Goal: Task Accomplishment & Management: Use online tool/utility

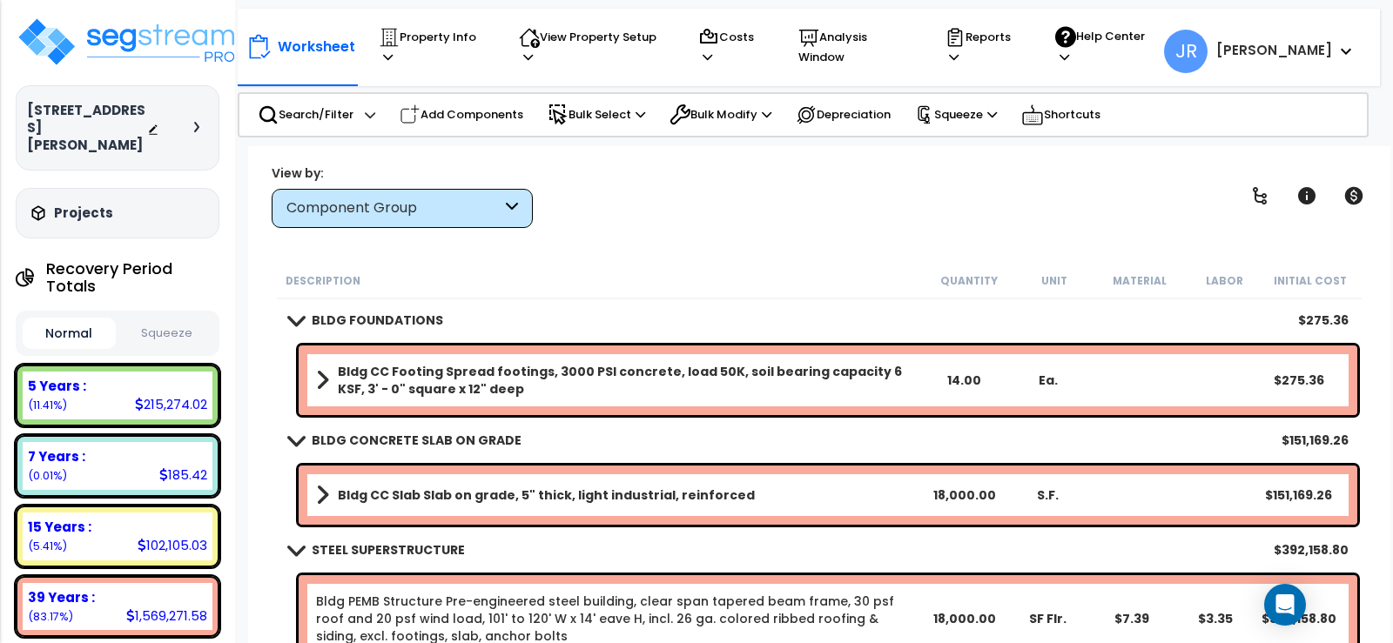
scroll to position [77, 0]
click at [177, 44] on img at bounding box center [129, 42] width 226 height 52
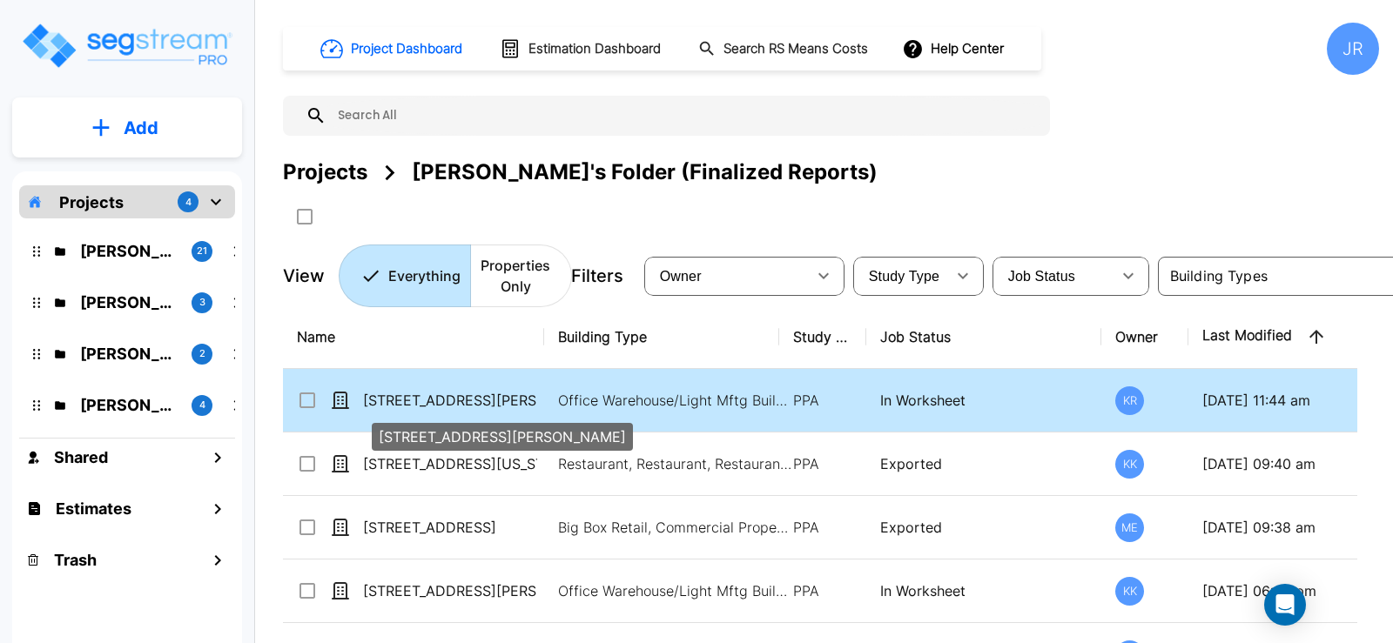
click at [404, 400] on p "[STREET_ADDRESS][PERSON_NAME]" at bounding box center [450, 400] width 174 height 21
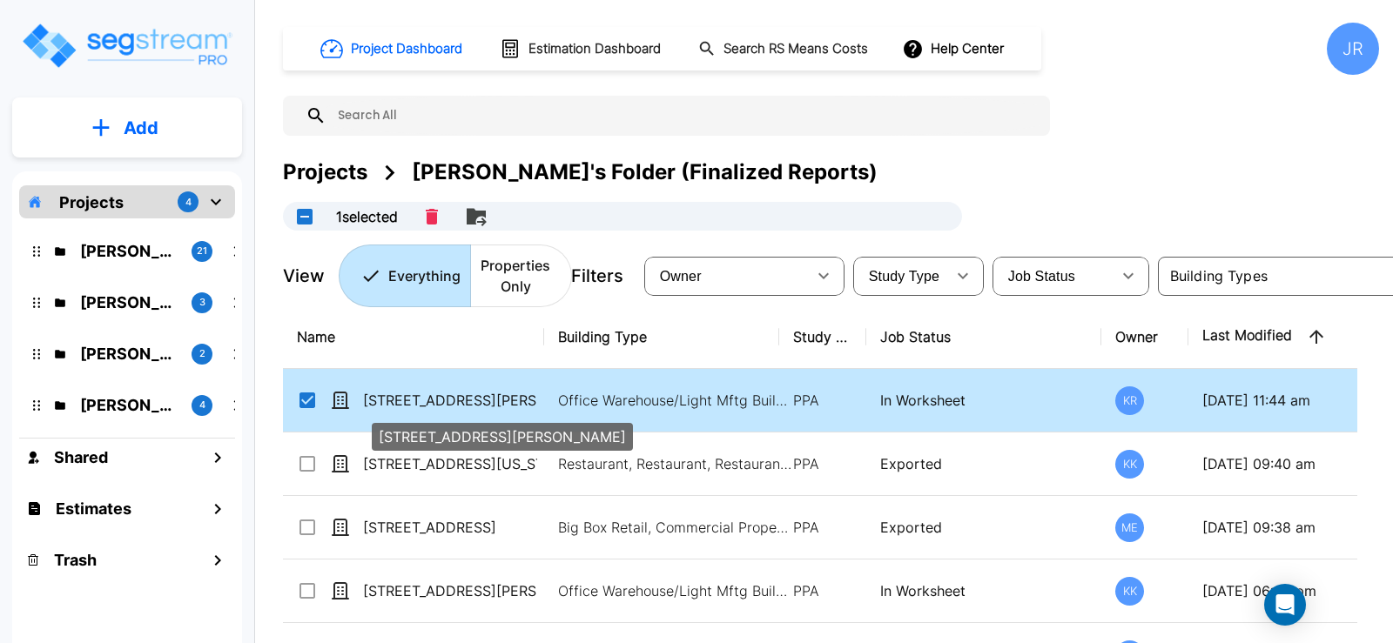
checkbox input "true"
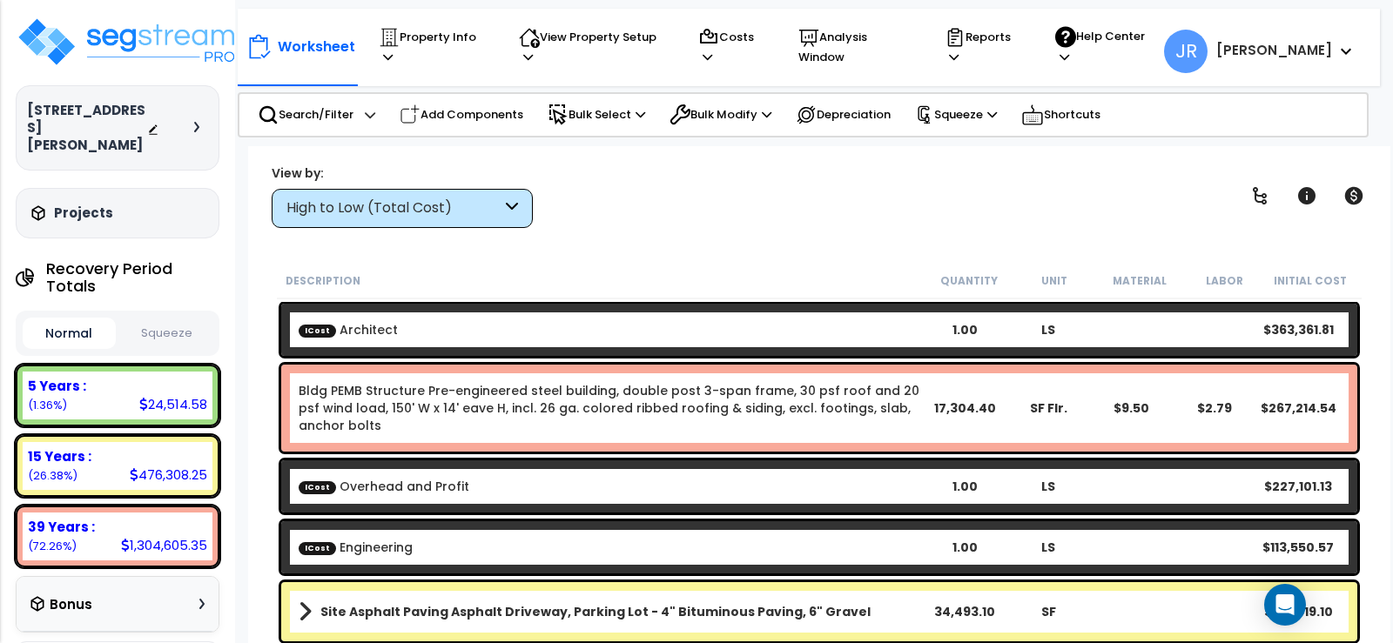
click at [502, 212] on div "High to Low (Total Cost)" at bounding box center [402, 208] width 261 height 39
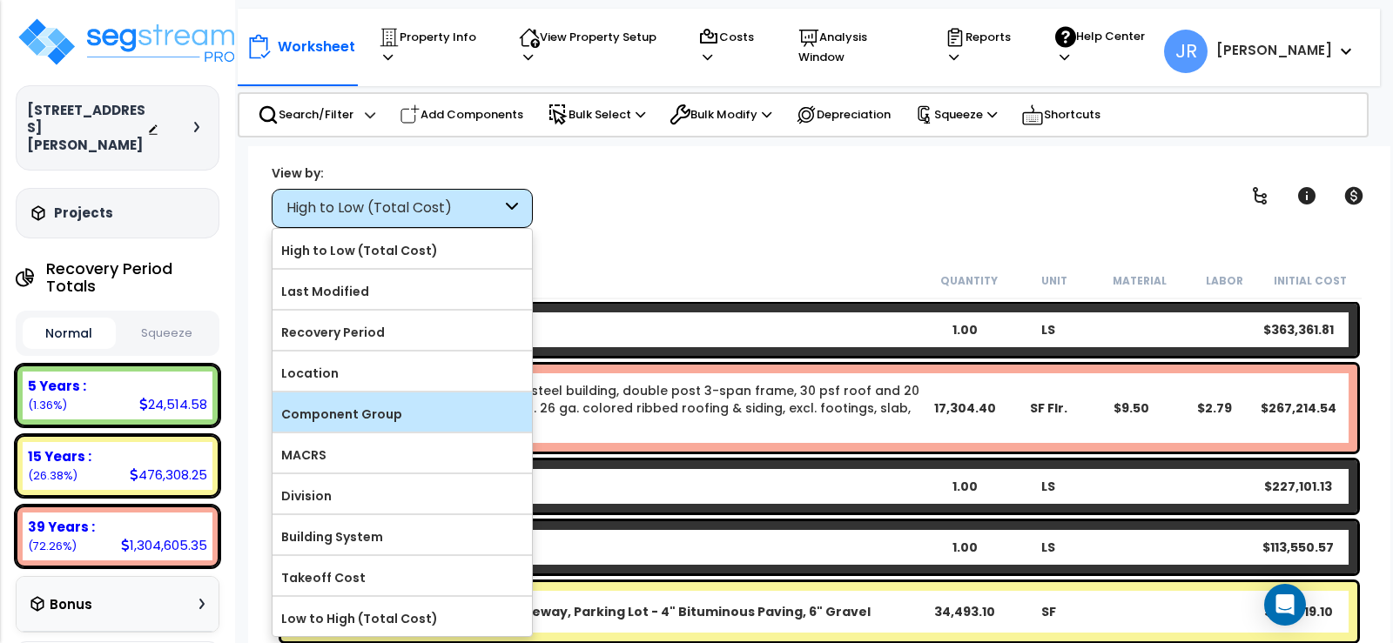
click at [445, 414] on label "Component Group" at bounding box center [401, 414] width 259 height 26
click at [0, 0] on input "Component Group" at bounding box center [0, 0] width 0 height 0
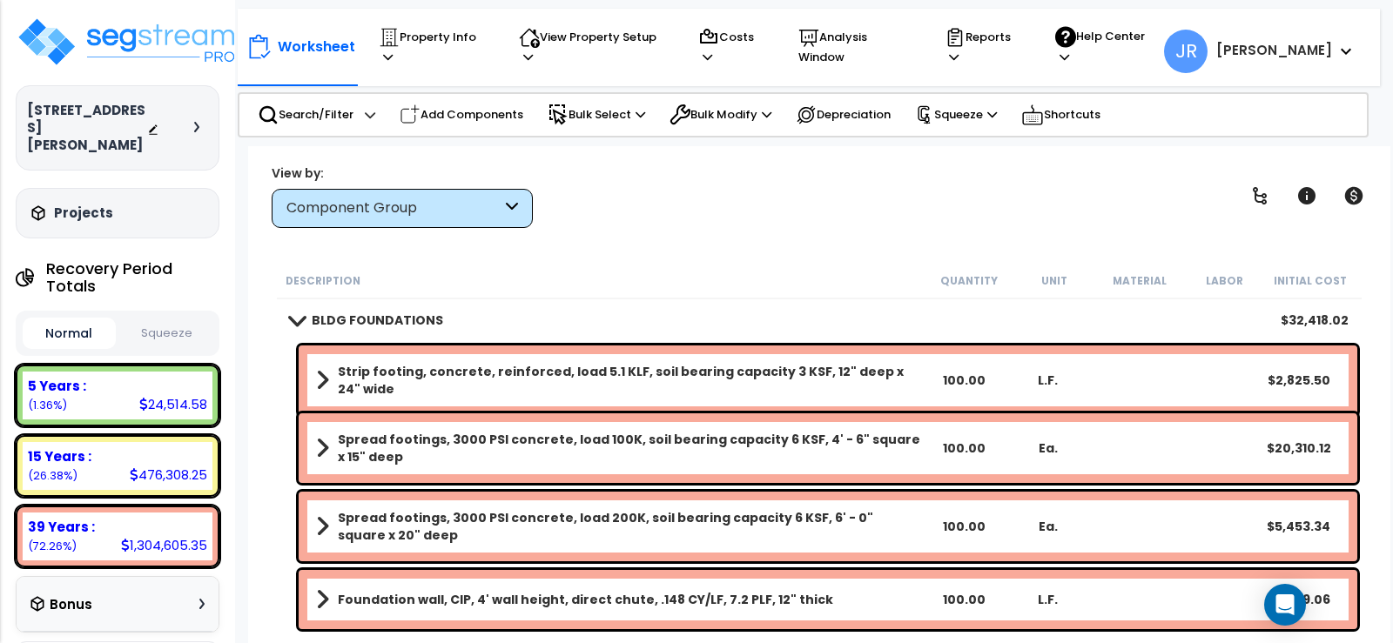
click at [329, 447] on link "Spread footings, 3000 PSI concrete, load 100K, soil bearing capacity 6 KSF, 4' …" at bounding box center [619, 448] width 606 height 35
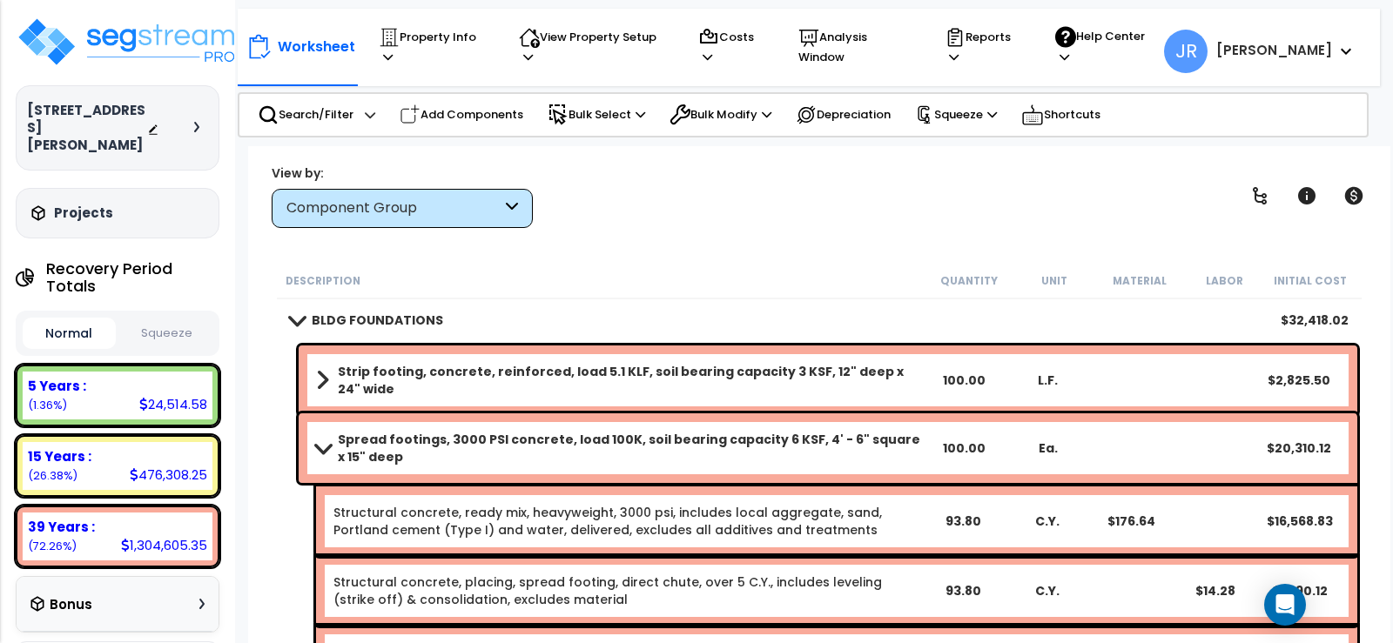
click at [329, 447] on span at bounding box center [323, 447] width 24 height 13
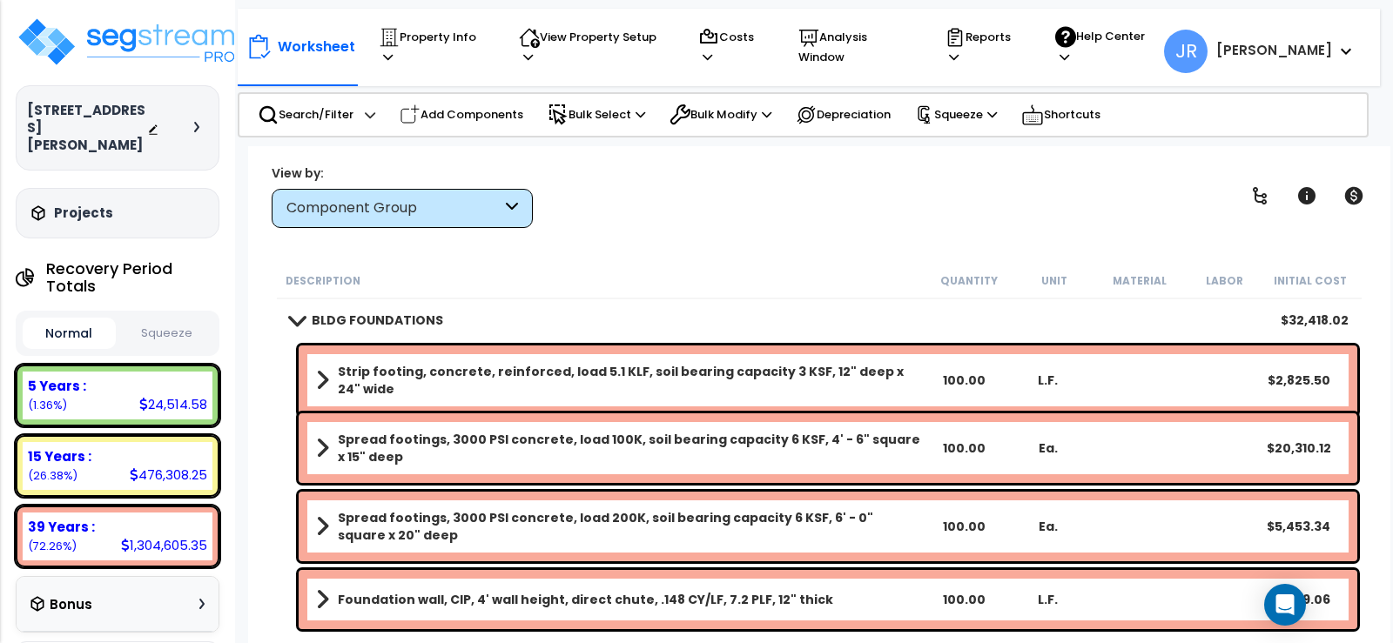
click at [692, 378] on b "Strip footing, concrete, reinforced, load 5.1 KLF, soil bearing capacity 3 KSF,…" at bounding box center [630, 380] width 584 height 35
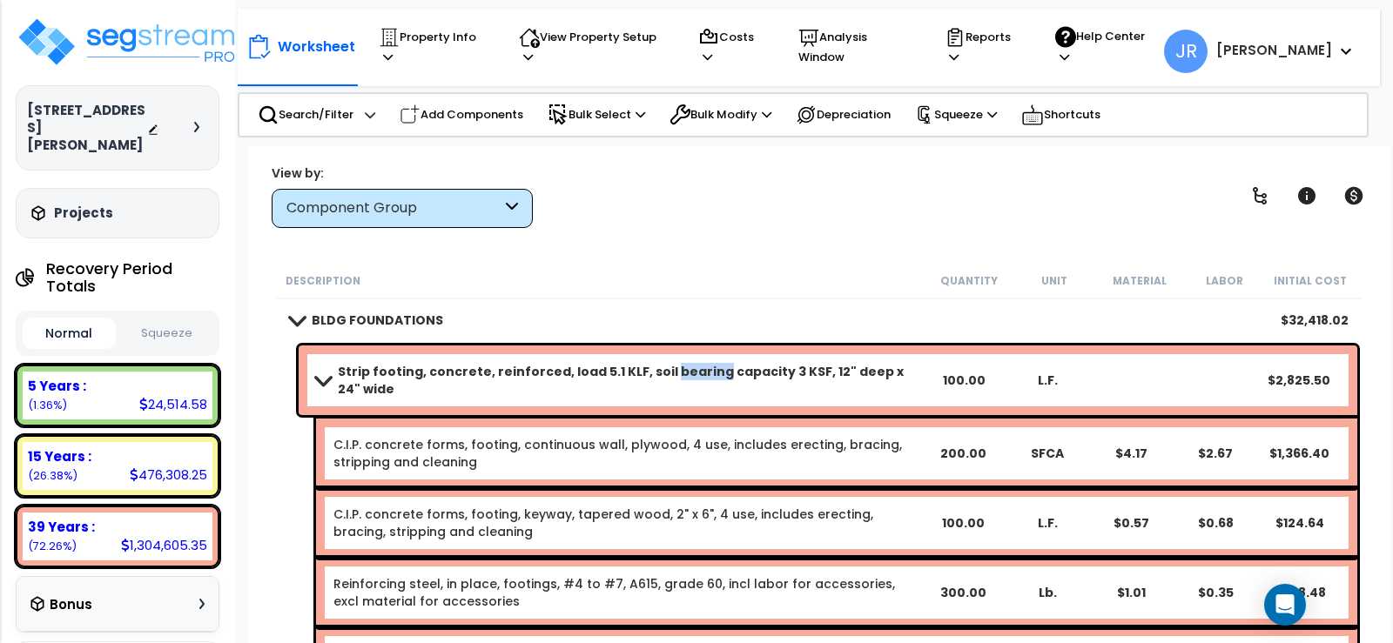
click at [692, 378] on b "Strip footing, concrete, reinforced, load 5.1 KLF, soil bearing capacity 3 KSF,…" at bounding box center [630, 380] width 584 height 35
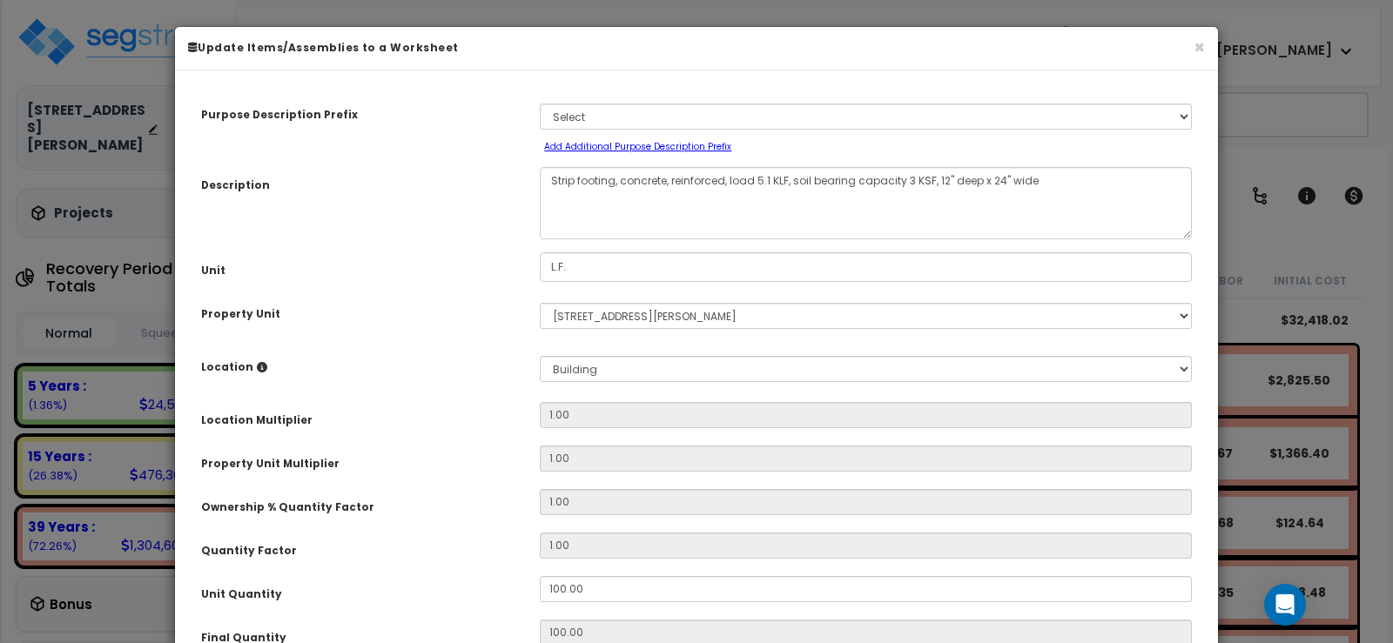
select select "56838"
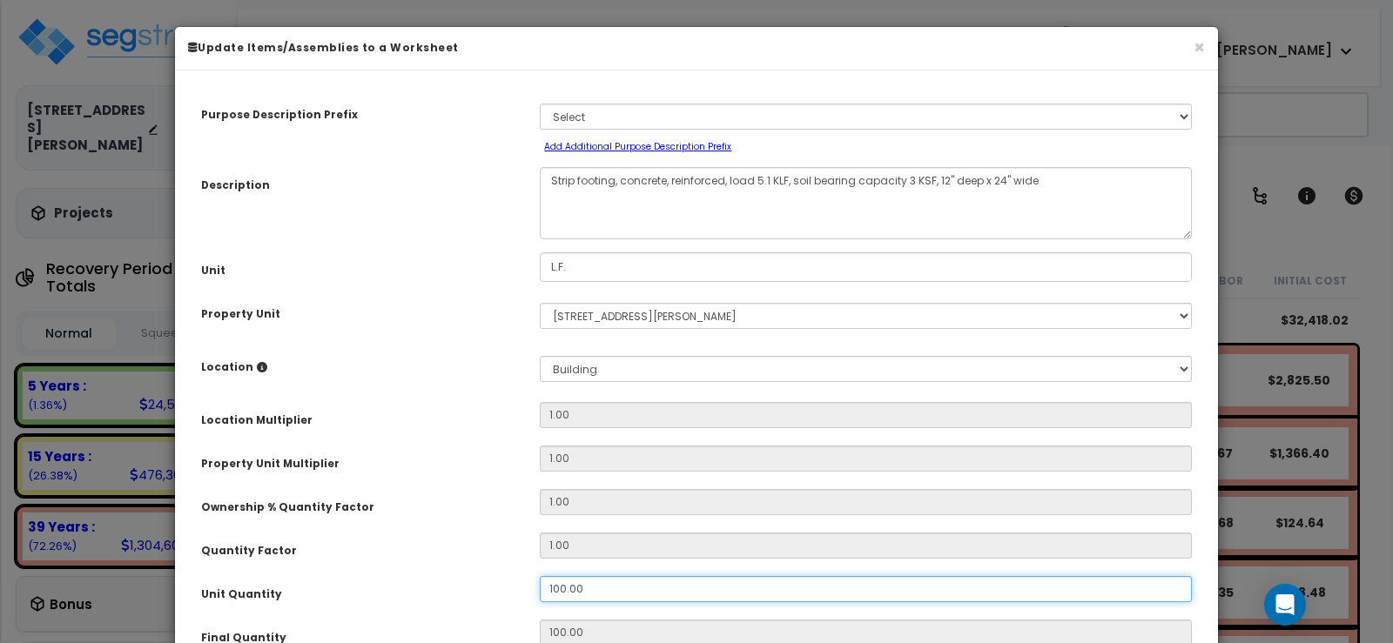
click at [612, 588] on input "100.00" at bounding box center [866, 589] width 652 height 26
type input "4"
type input "44"
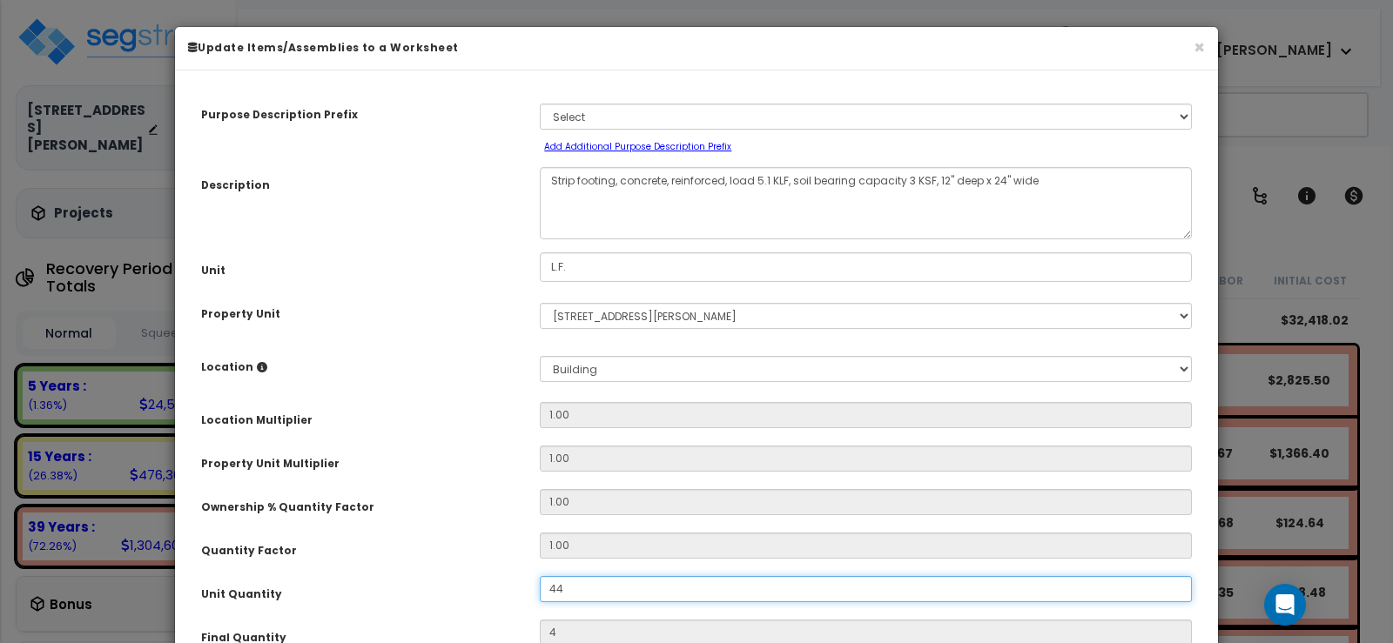
type input "44"
type input "443"
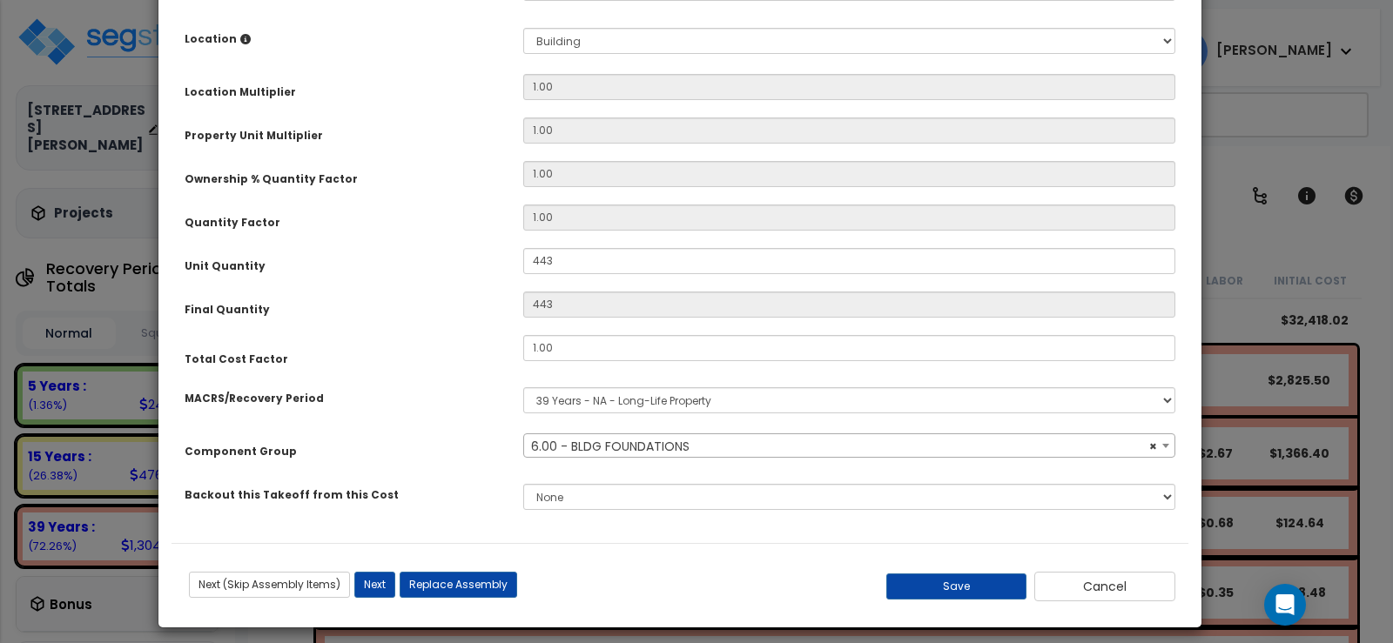
drag, startPoint x: 1206, startPoint y: 384, endPoint x: 1188, endPoint y: 56, distance: 328.7
click at [1188, 56] on div "Purpose Description Prefix Select A/V System A/V System Equipment A/V System Eq…" at bounding box center [679, 184] width 1043 height 859
click at [975, 582] on button "Save" at bounding box center [955, 587] width 141 height 26
type input "443.00"
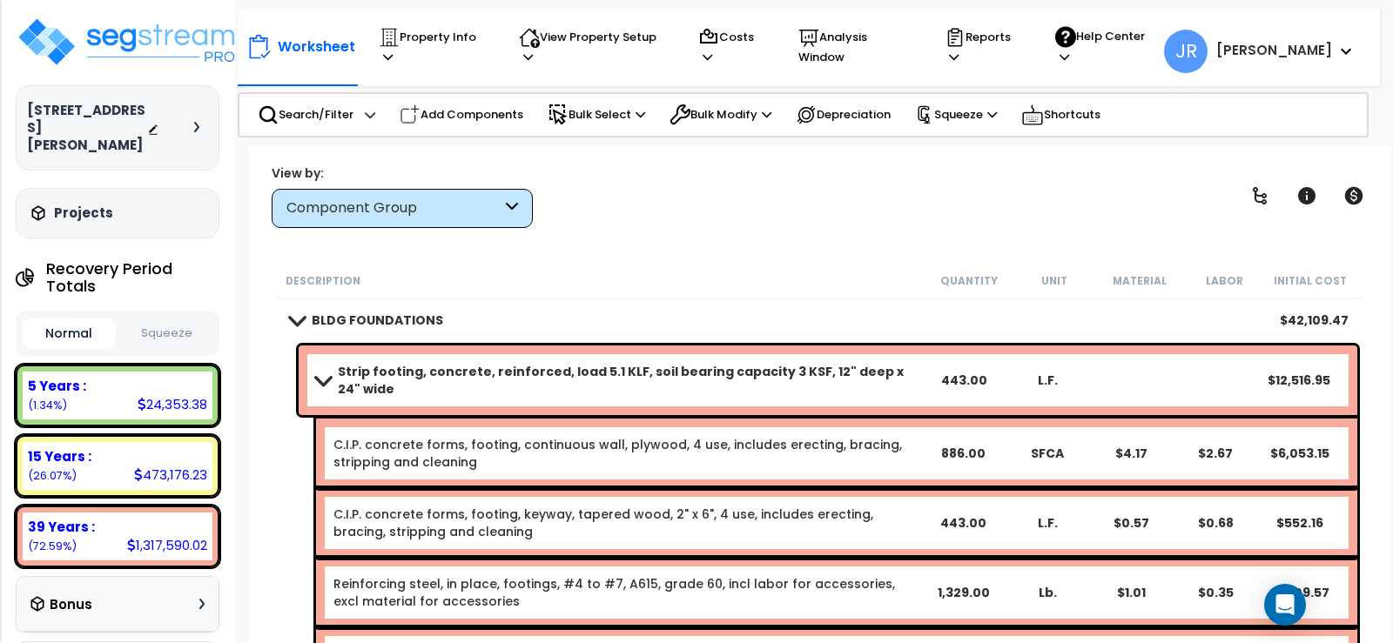
click at [324, 373] on span at bounding box center [323, 379] width 24 height 13
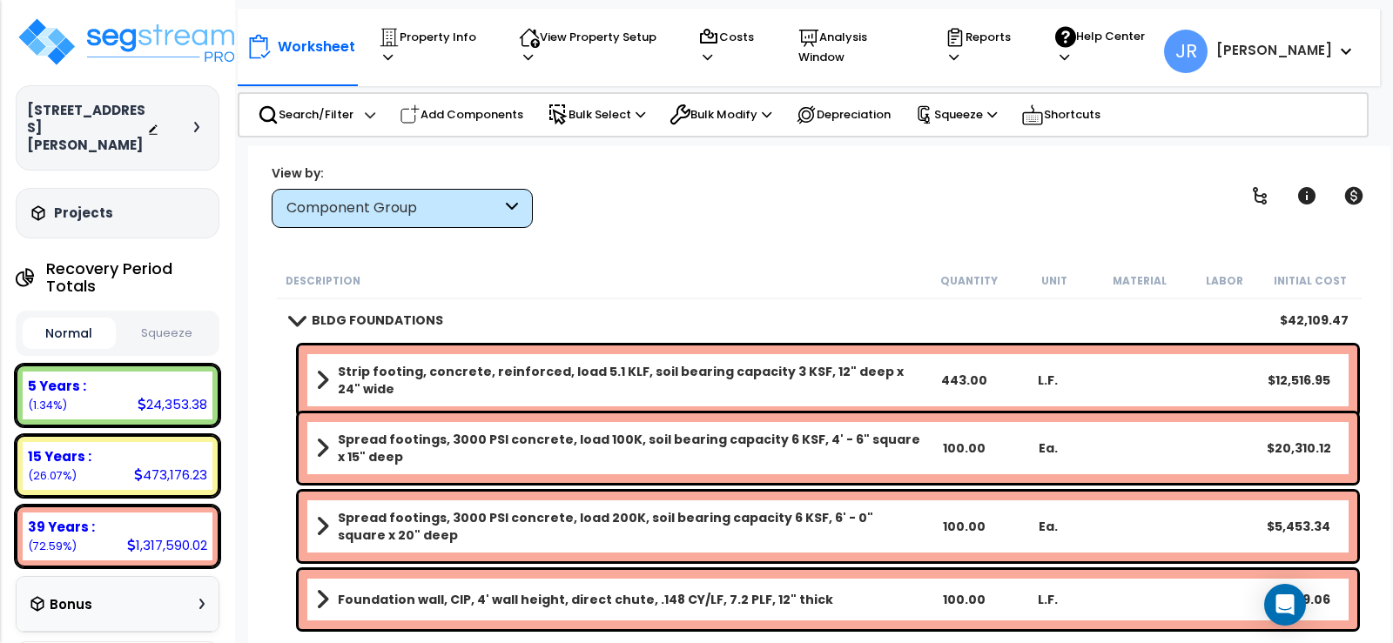
click at [452, 437] on b "Spread footings, 3000 PSI concrete, load 100K, soil bearing capacity 6 KSF, 4' …" at bounding box center [630, 448] width 584 height 35
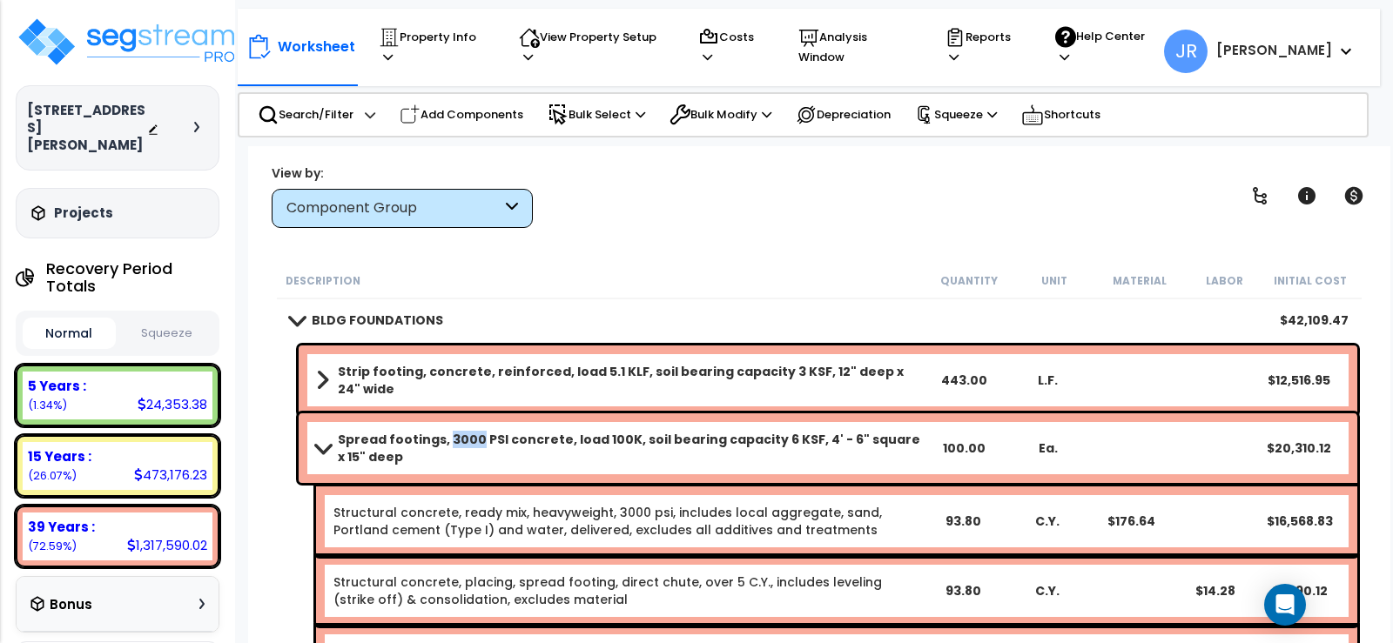
click at [452, 437] on b "Spread footings, 3000 PSI concrete, load 100K, soil bearing capacity 6 KSF, 4' …" at bounding box center [630, 448] width 584 height 35
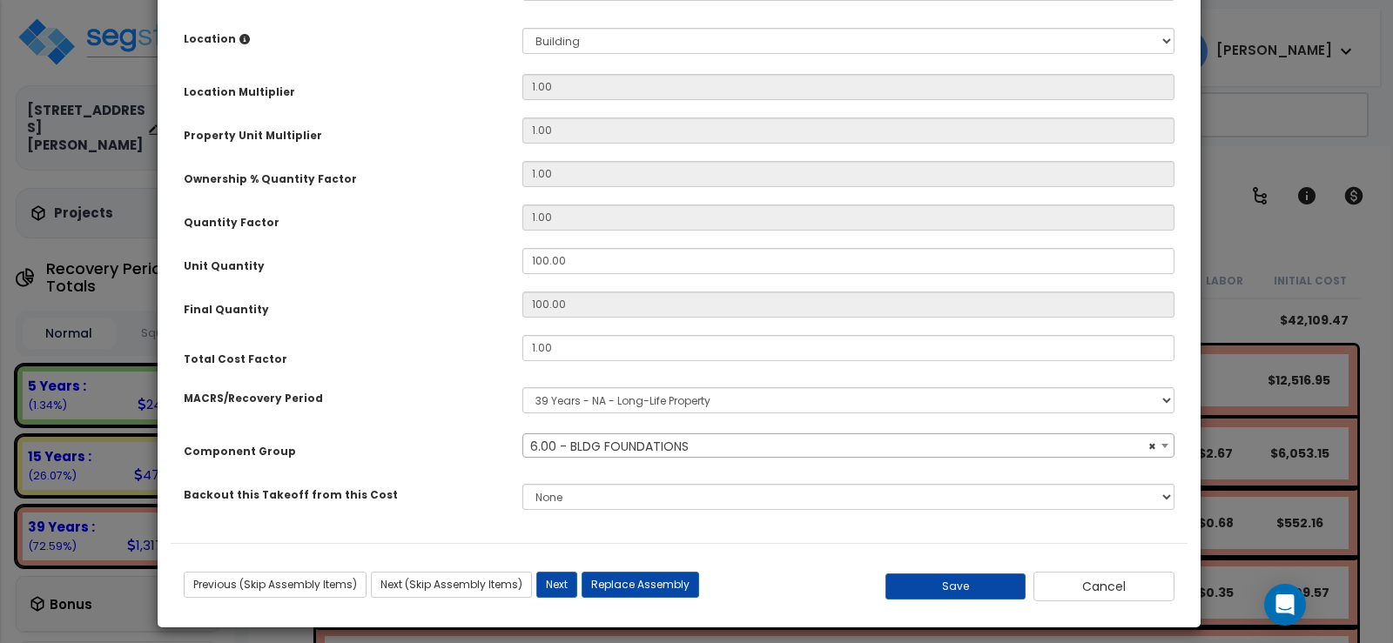
select select "56838"
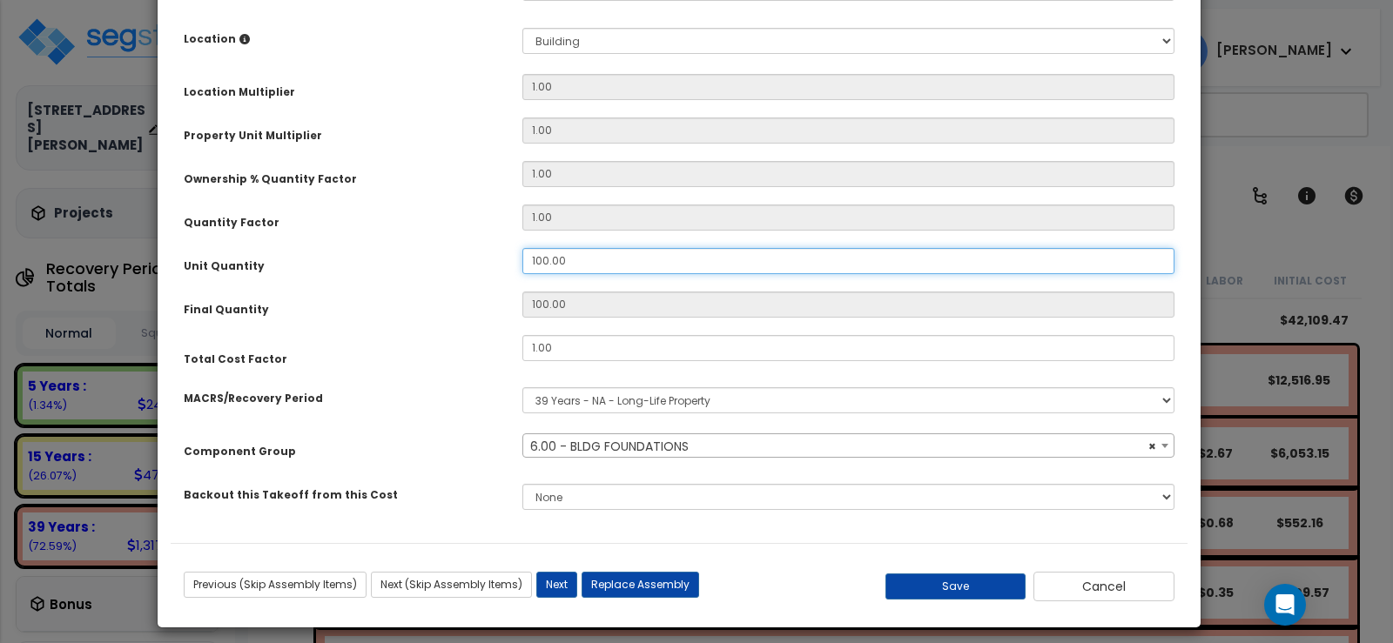
drag, startPoint x: 589, startPoint y: 258, endPoint x: 505, endPoint y: 258, distance: 83.6
click at [505, 258] on div "Unit Quantity 100.00" at bounding box center [679, 263] width 1017 height 30
type input "4"
type input "44"
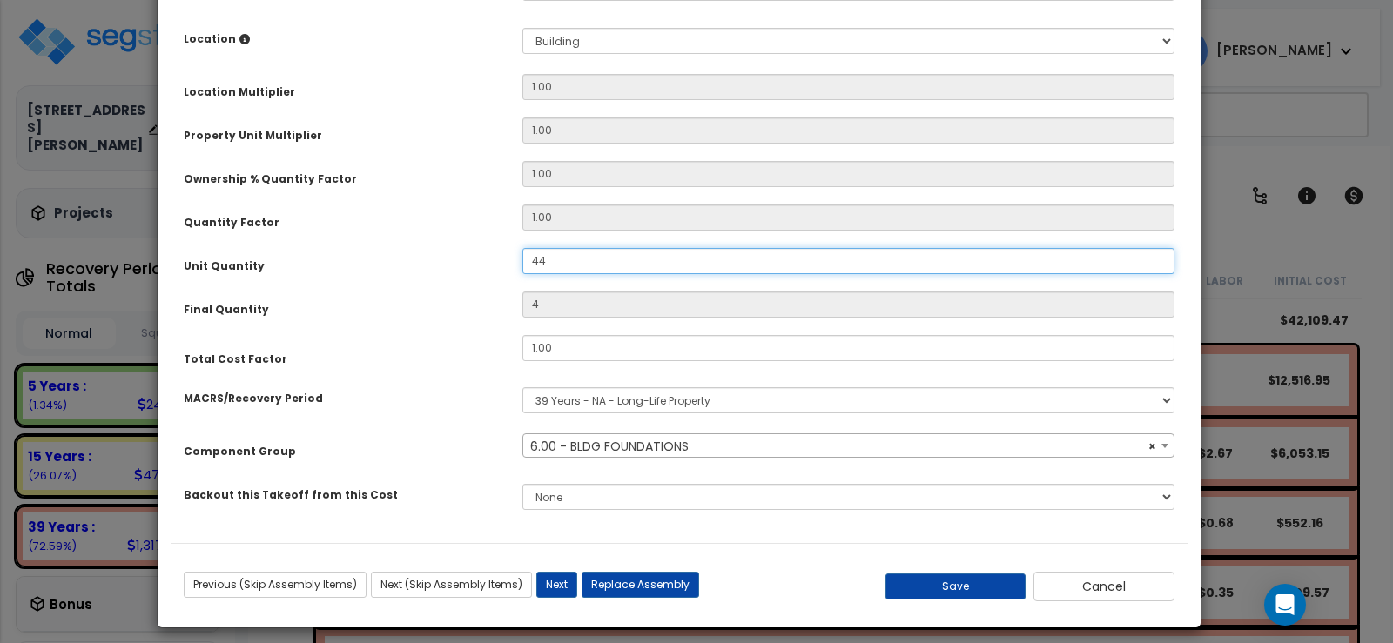
type input "44"
type input "443"
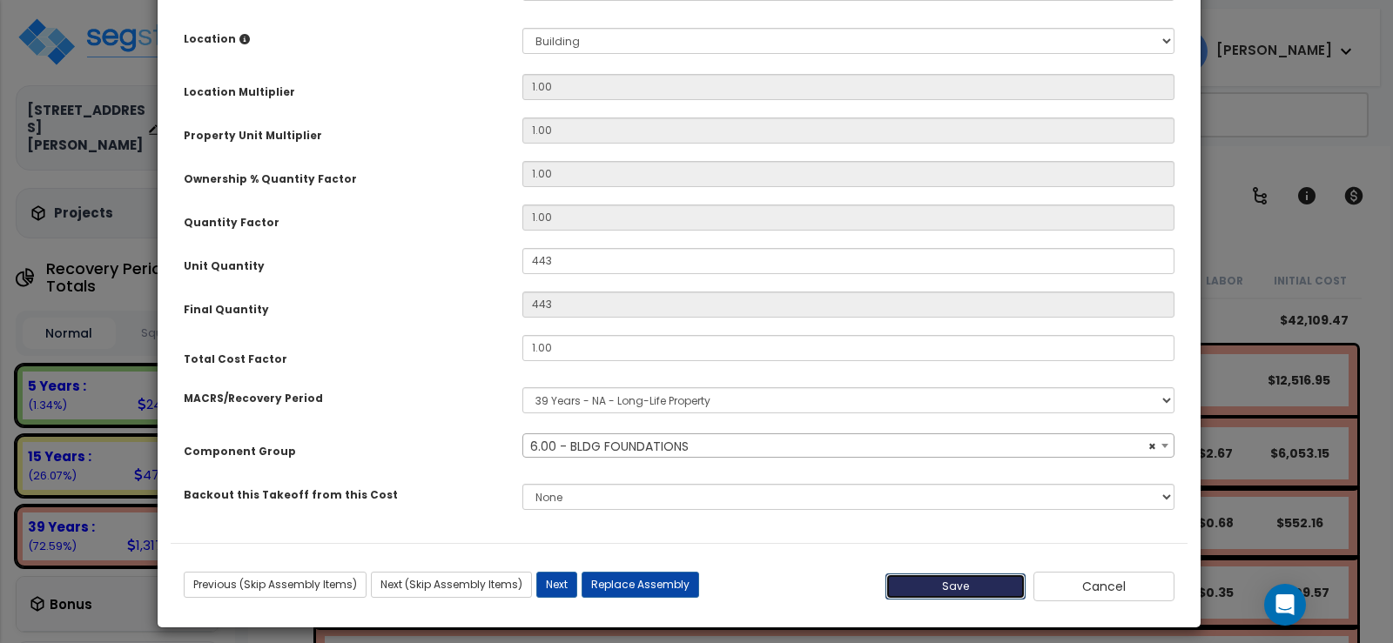
click at [945, 589] on button "Save" at bounding box center [955, 587] width 141 height 26
type input "443.00"
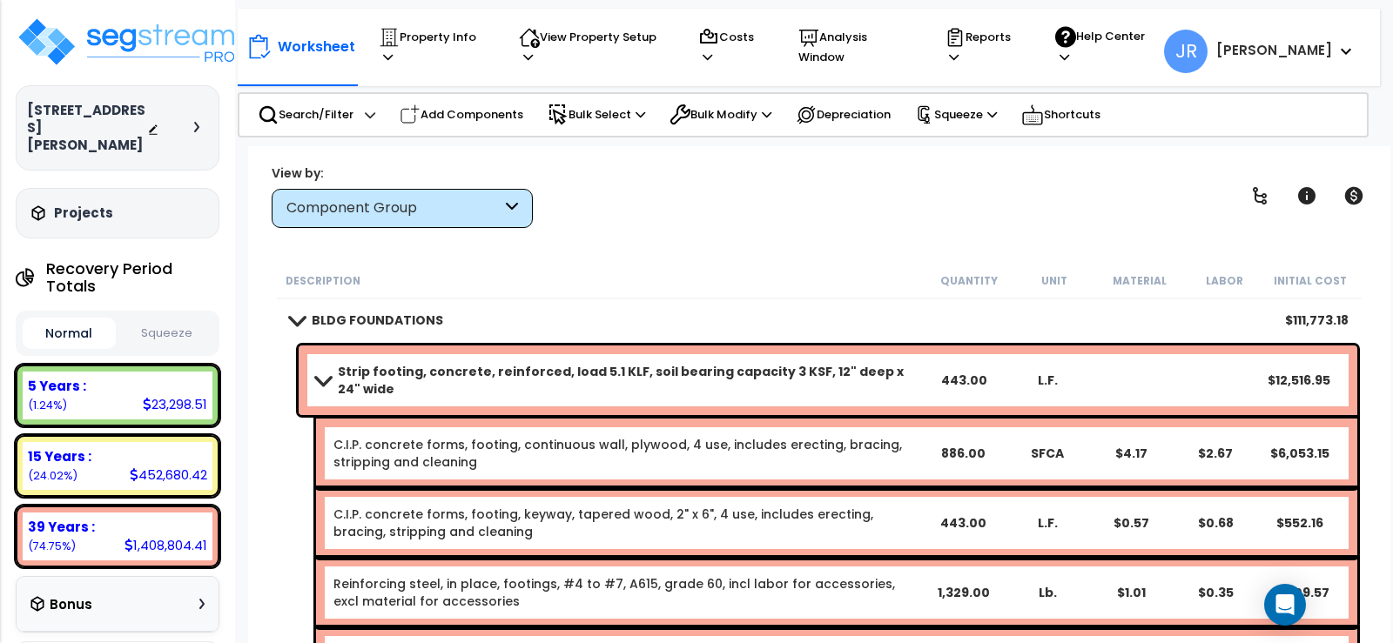
click at [322, 380] on span at bounding box center [323, 379] width 24 height 13
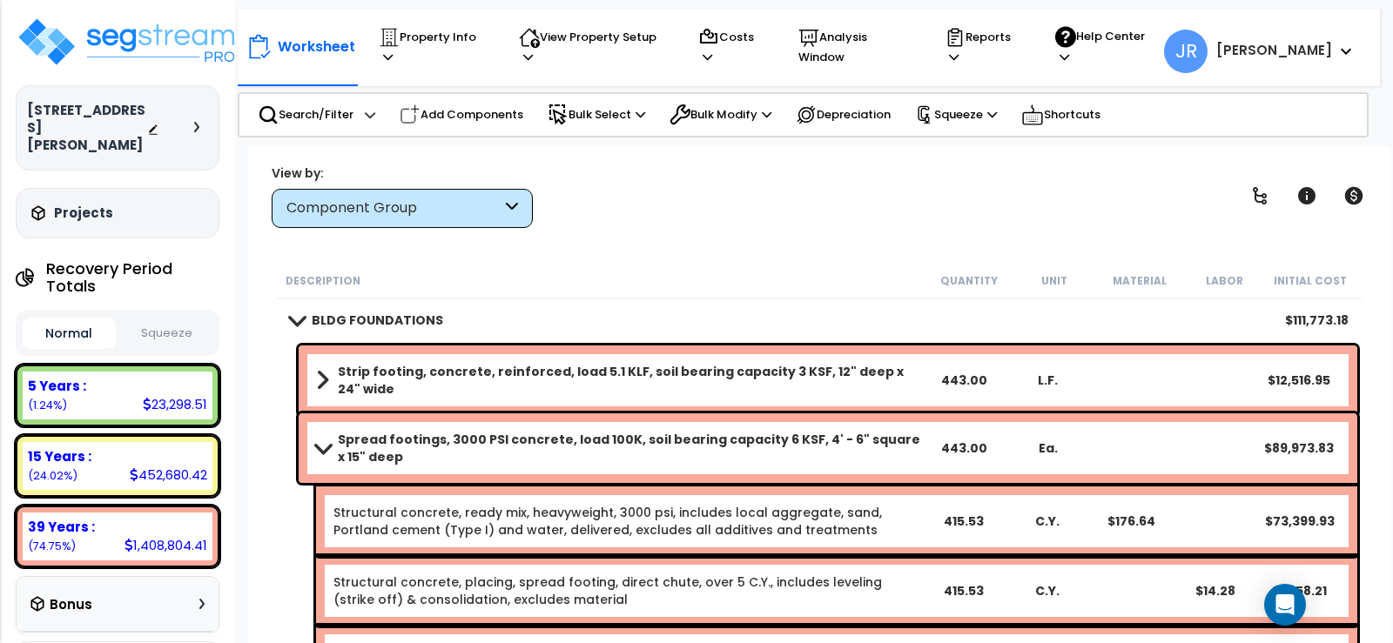
click at [326, 445] on span at bounding box center [323, 447] width 24 height 13
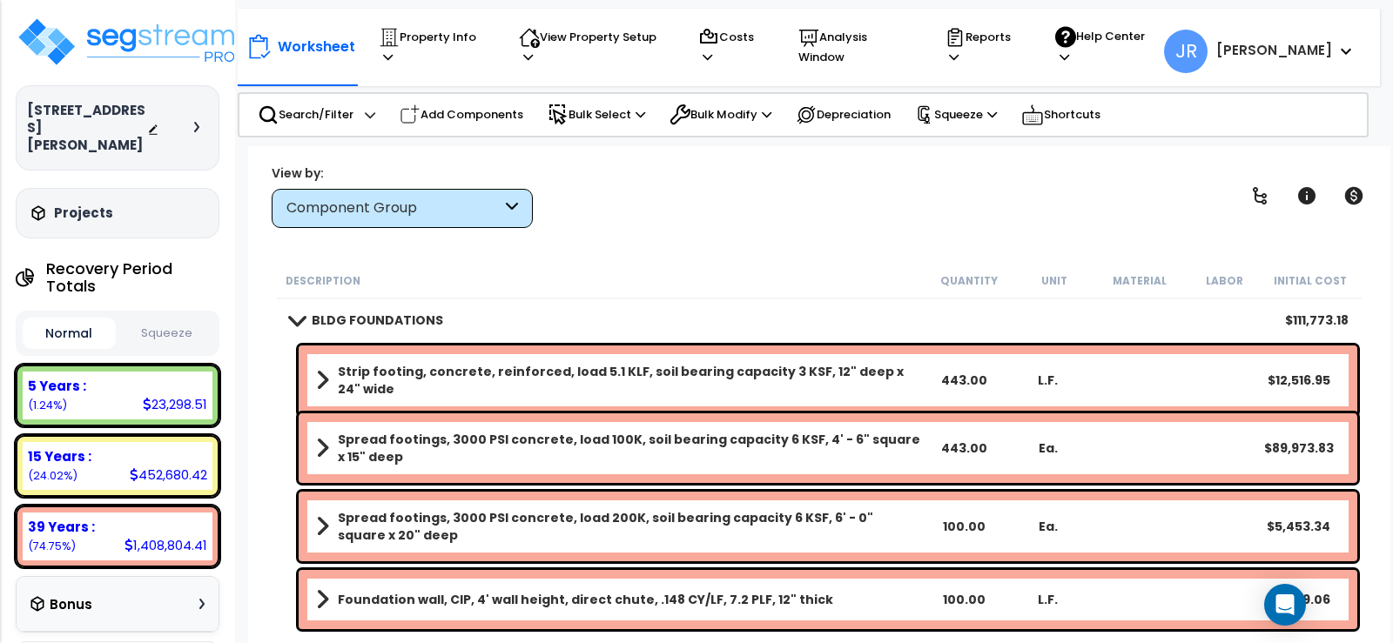
click at [402, 514] on b "Spread footings, 3000 PSI concrete, load 200K, soil bearing capacity 6 KSF, 6' …" at bounding box center [630, 526] width 584 height 35
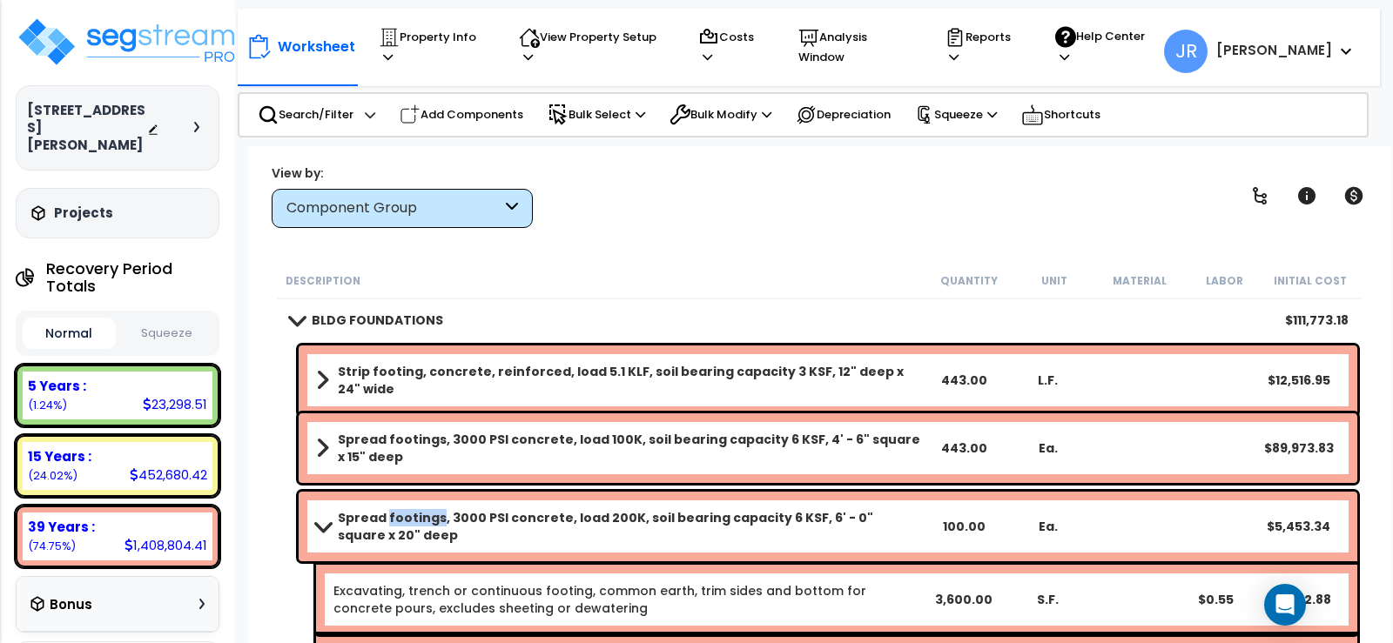
click at [402, 514] on b "Spread footings, 3000 PSI concrete, load 200K, soil bearing capacity 6 KSF, 6' …" at bounding box center [630, 526] width 584 height 35
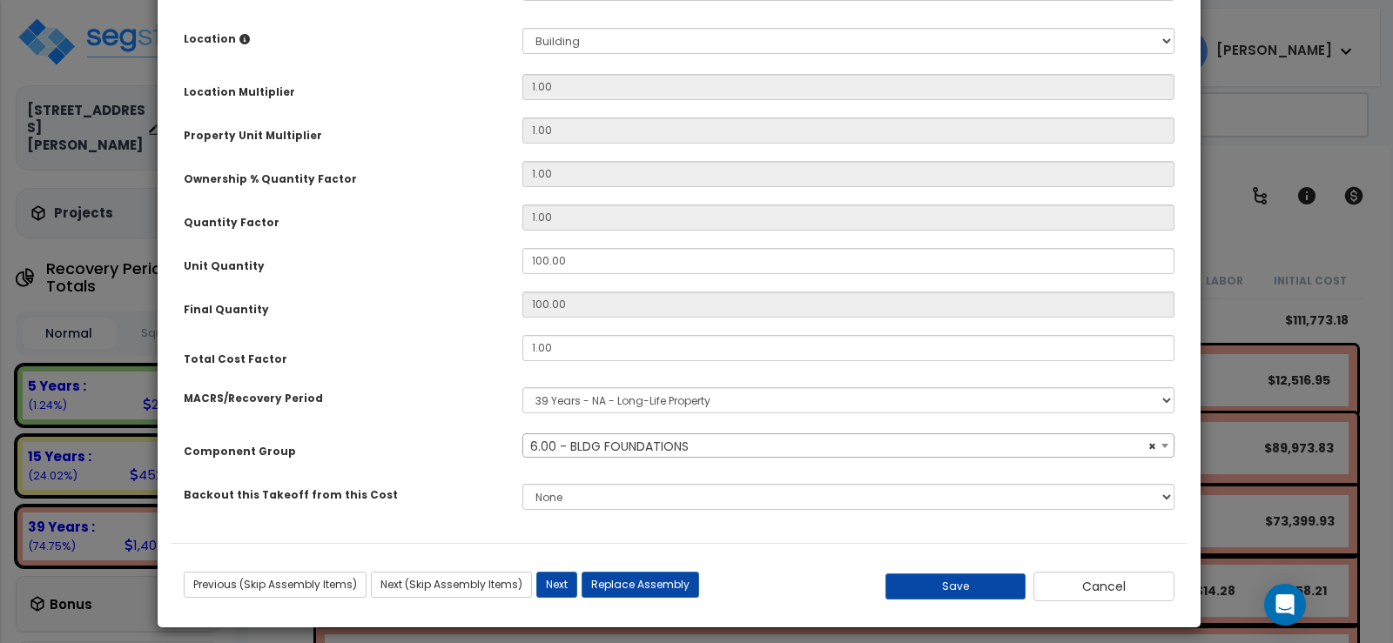
select select "56838"
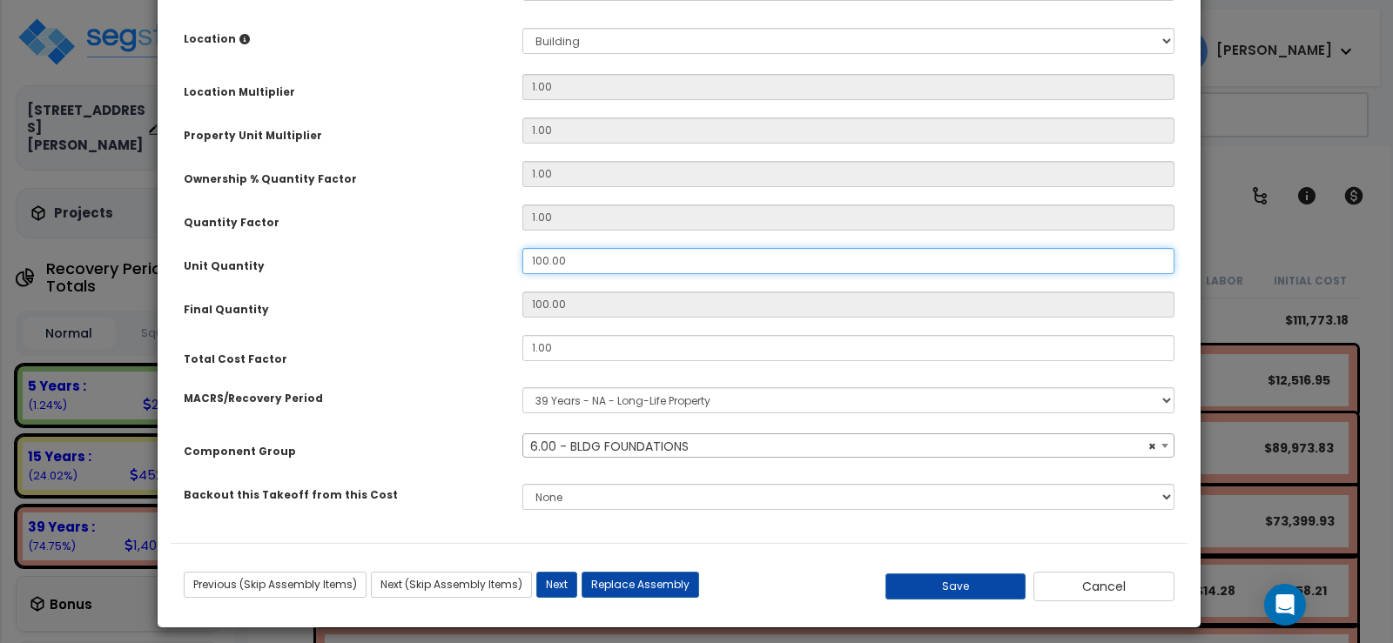
drag, startPoint x: 571, startPoint y: 263, endPoint x: 517, endPoint y: 246, distance: 56.7
click at [517, 246] on div "Purpose Description Prefix Select A/V System A/V System Equipment A/V System Eq…" at bounding box center [679, 149] width 1017 height 788
type input "4"
type input "44"
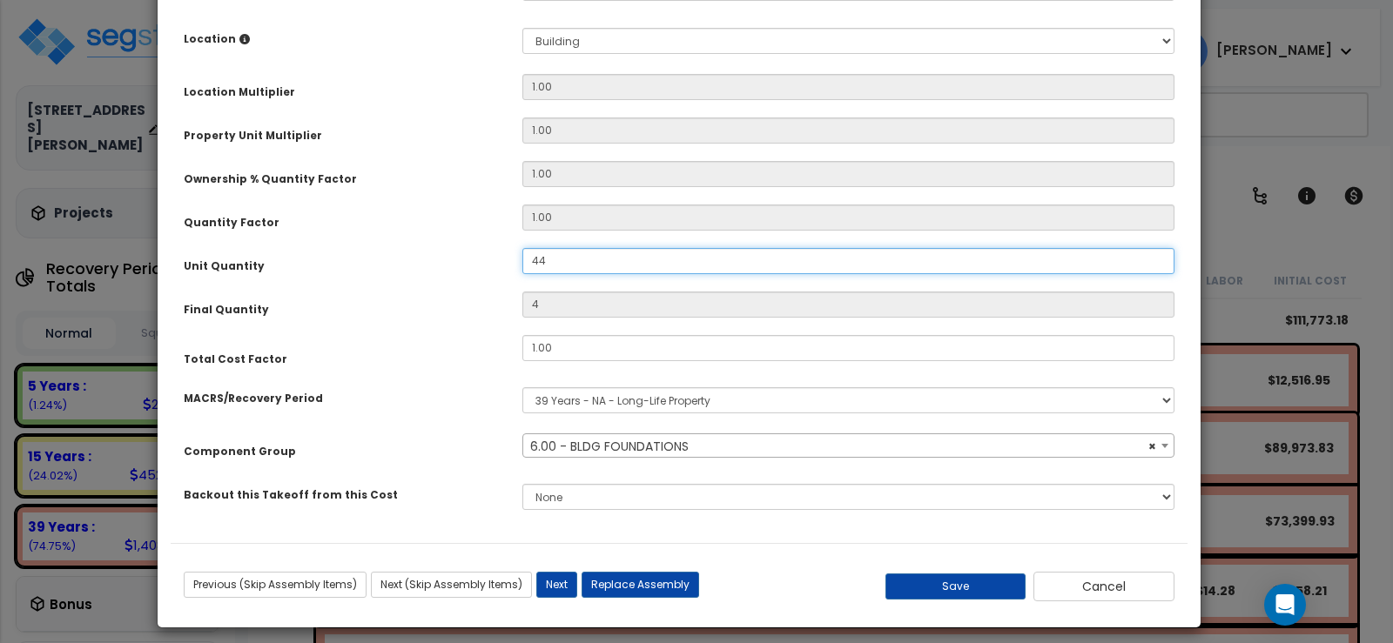
type input "44"
type input "443"
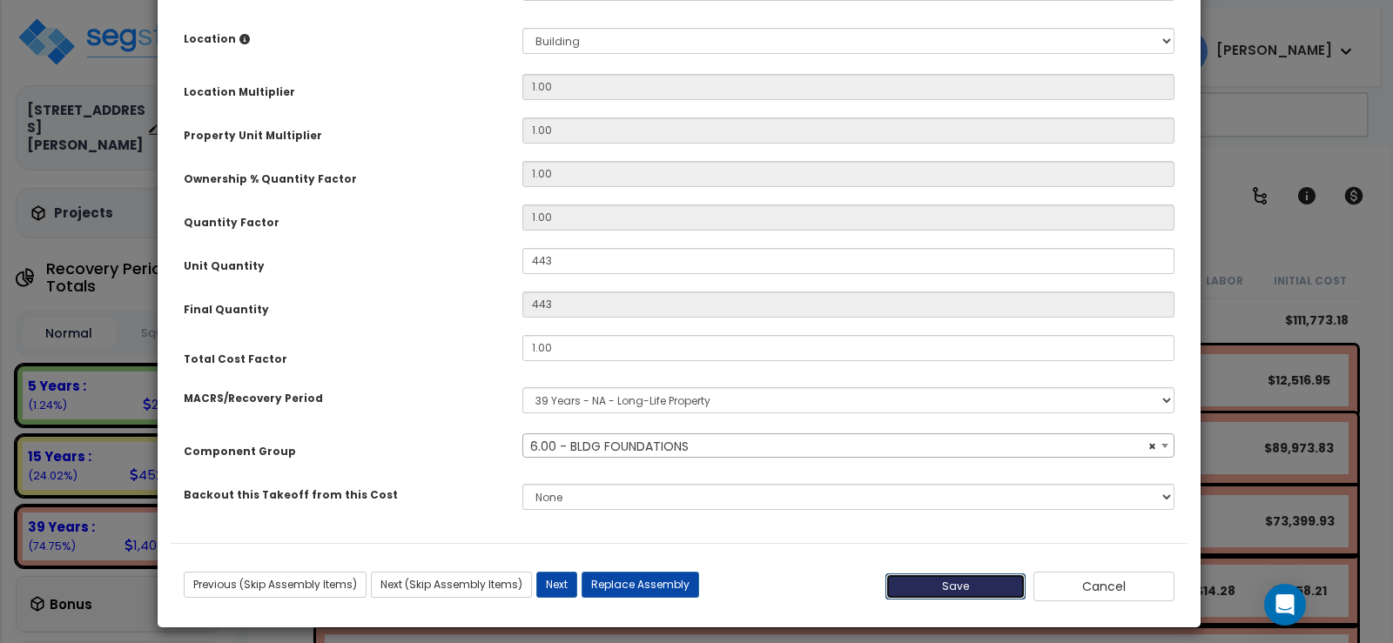
click at [918, 579] on button "Save" at bounding box center [955, 587] width 141 height 26
type input "443.00"
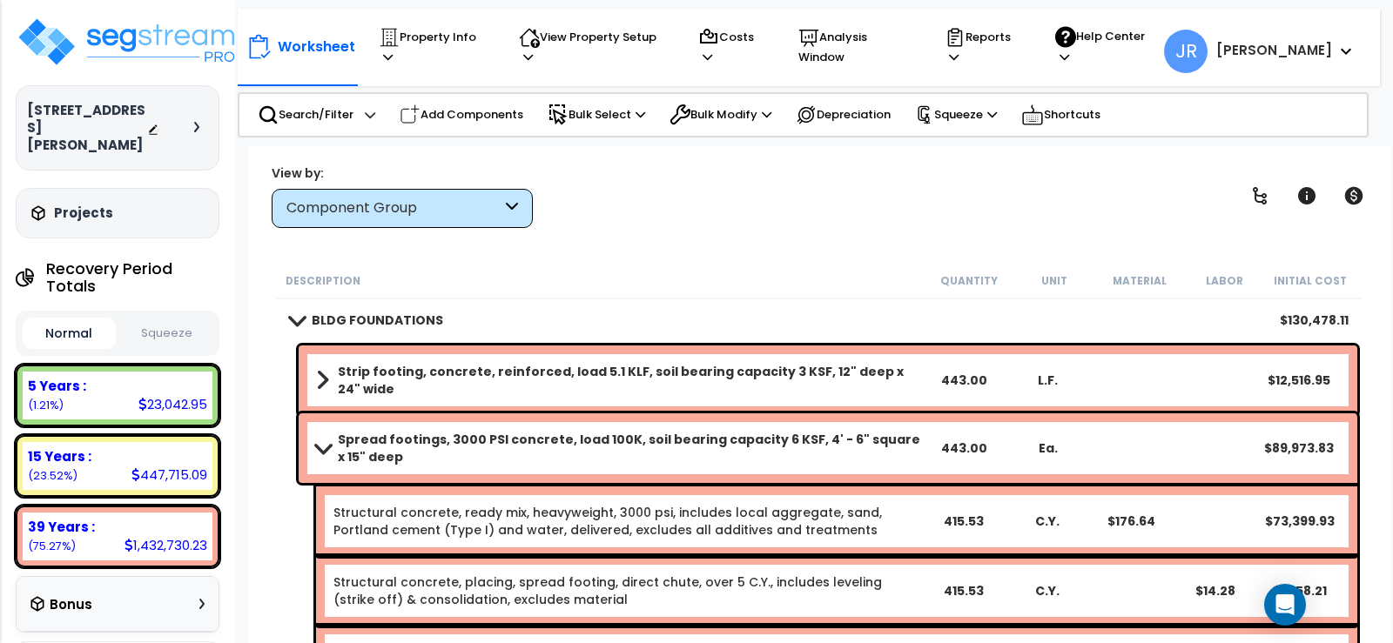
click at [314, 446] on span at bounding box center [323, 447] width 24 height 13
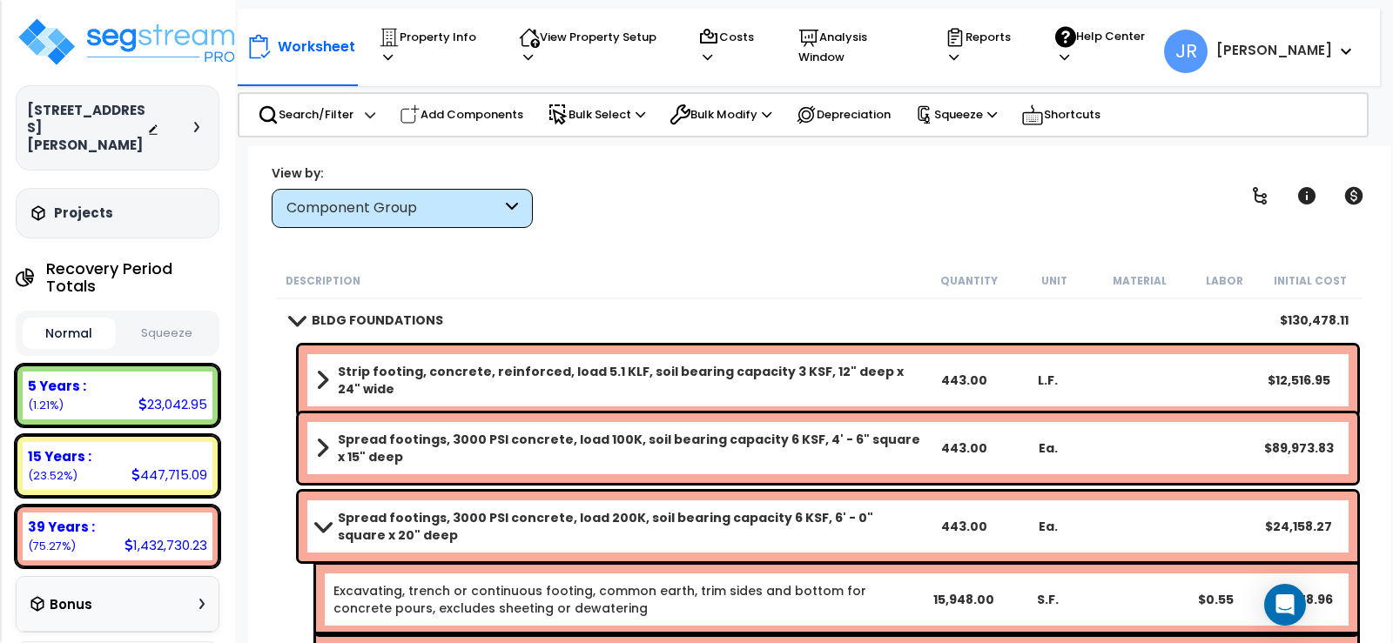
click at [321, 520] on link "Spread footings, 3000 PSI concrete, load 200K, soil bearing capacity 6 KSF, 6' …" at bounding box center [619, 526] width 606 height 35
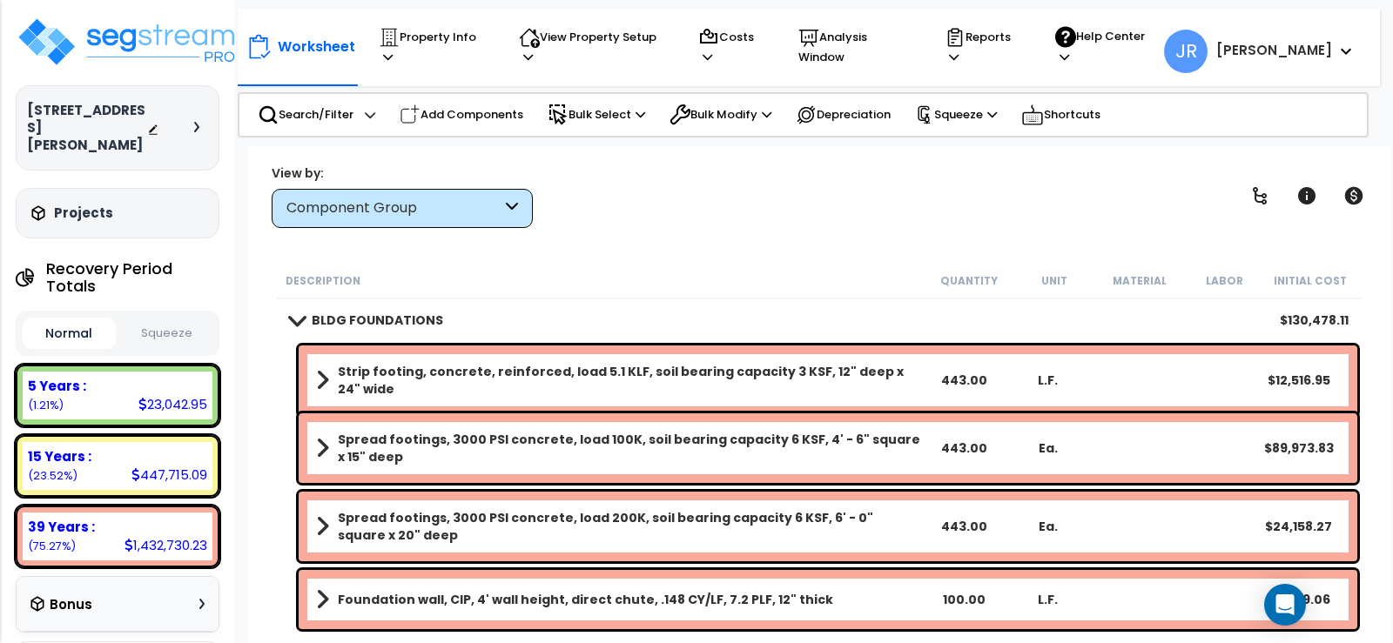
click at [419, 598] on b "Foundation wall, CIP, 4' wall height, direct chute, .148 CY/LF, 7.2 PLF, 12" th…" at bounding box center [585, 599] width 495 height 17
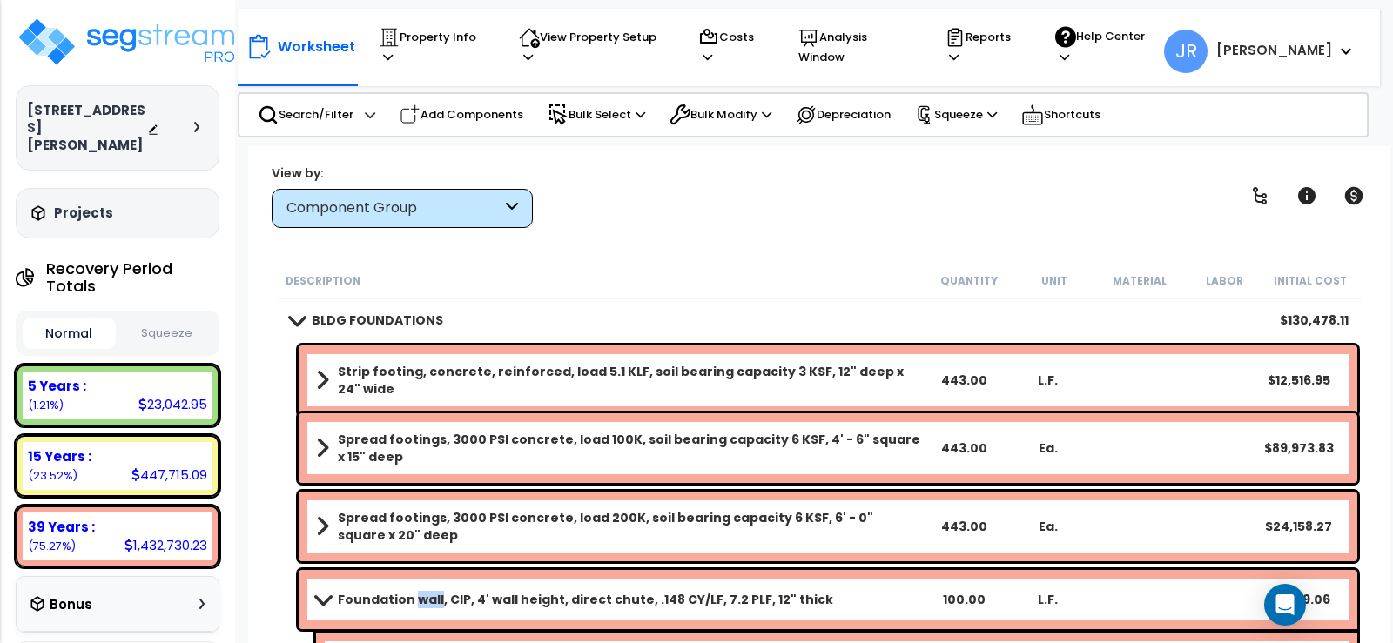
click at [419, 598] on b "Foundation wall, CIP, 4' wall height, direct chute, .148 CY/LF, 7.2 PLF, 12" th…" at bounding box center [585, 599] width 495 height 17
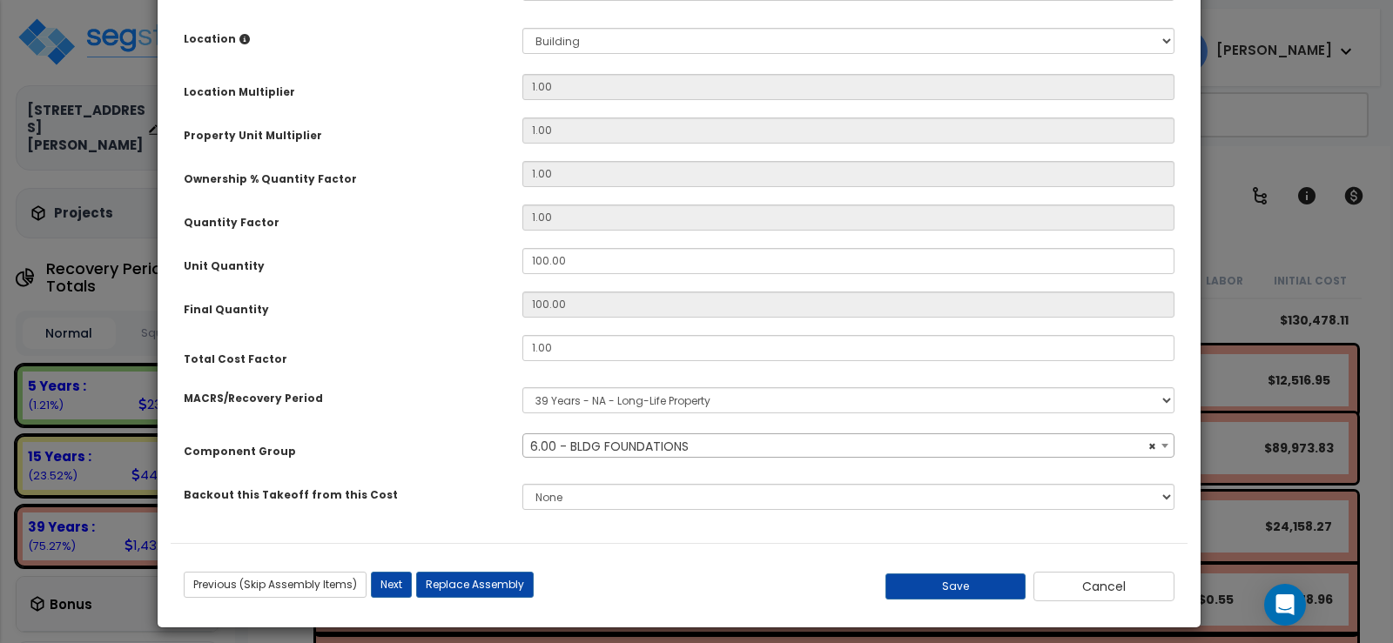
select select "56838"
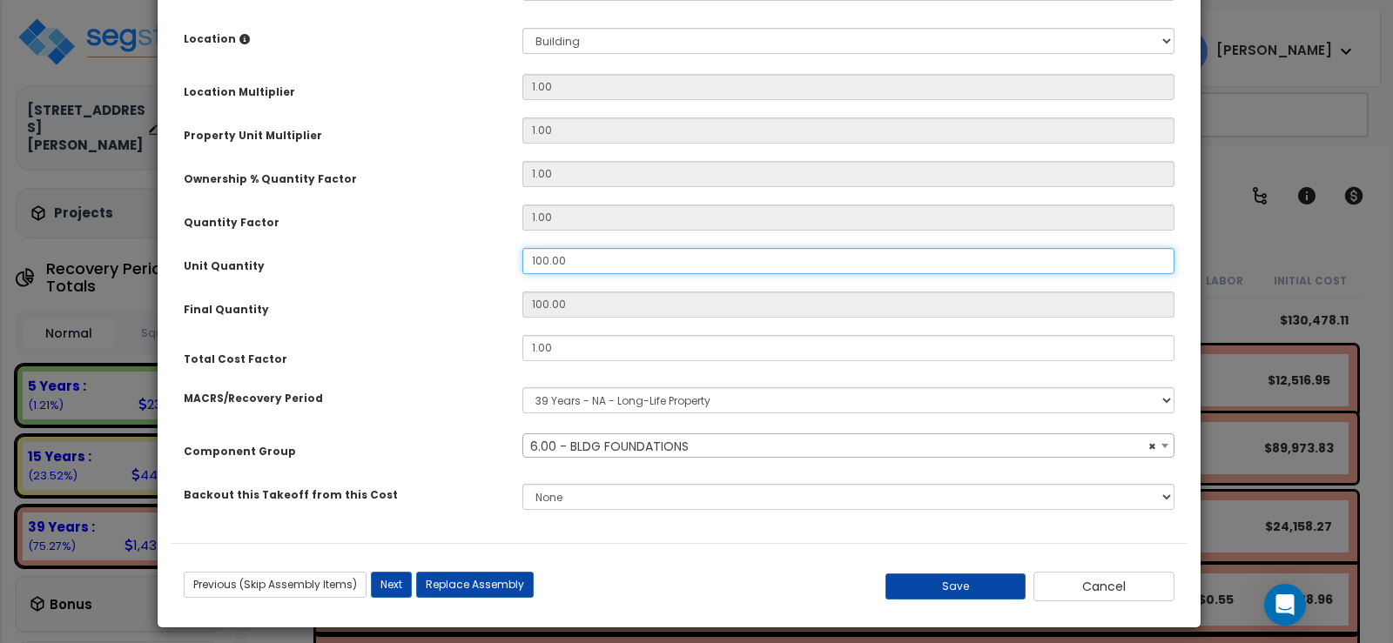
drag, startPoint x: 572, startPoint y: 259, endPoint x: 517, endPoint y: 254, distance: 55.1
click at [517, 254] on div "100.00" at bounding box center [848, 261] width 678 height 26
type input "4"
type input "44"
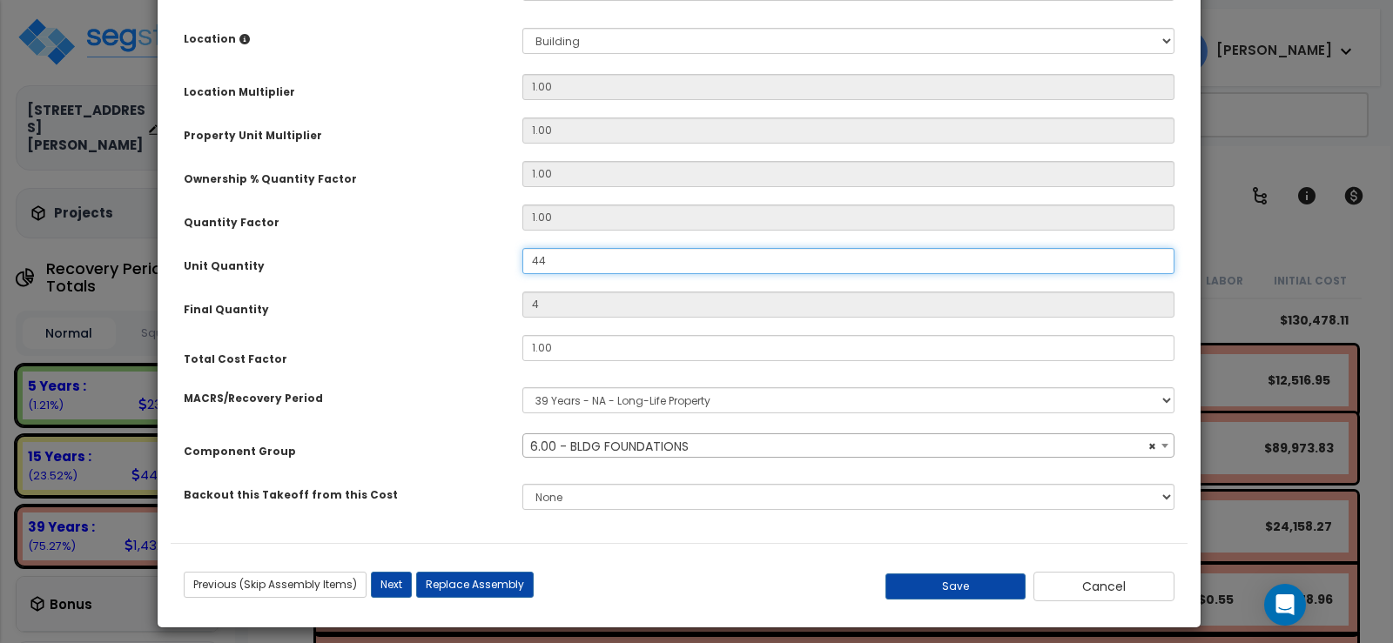
type input "44"
type input "443"
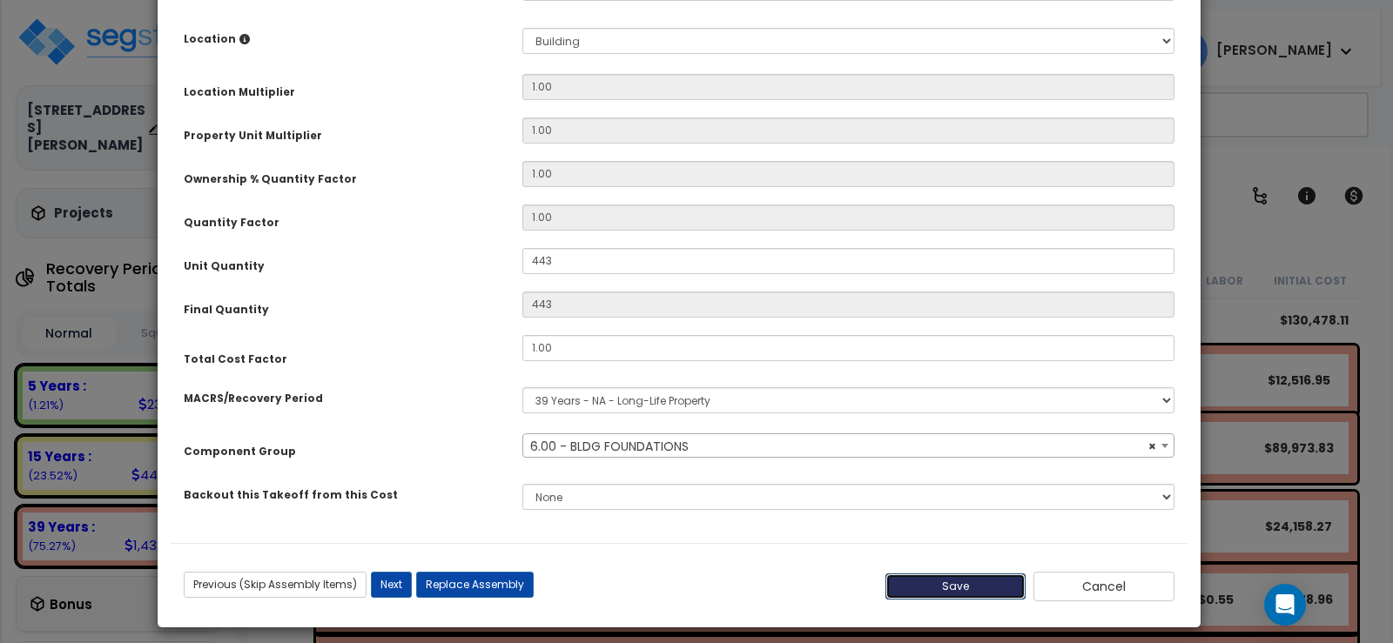
click at [911, 582] on button "Save" at bounding box center [955, 587] width 141 height 26
type input "443.00"
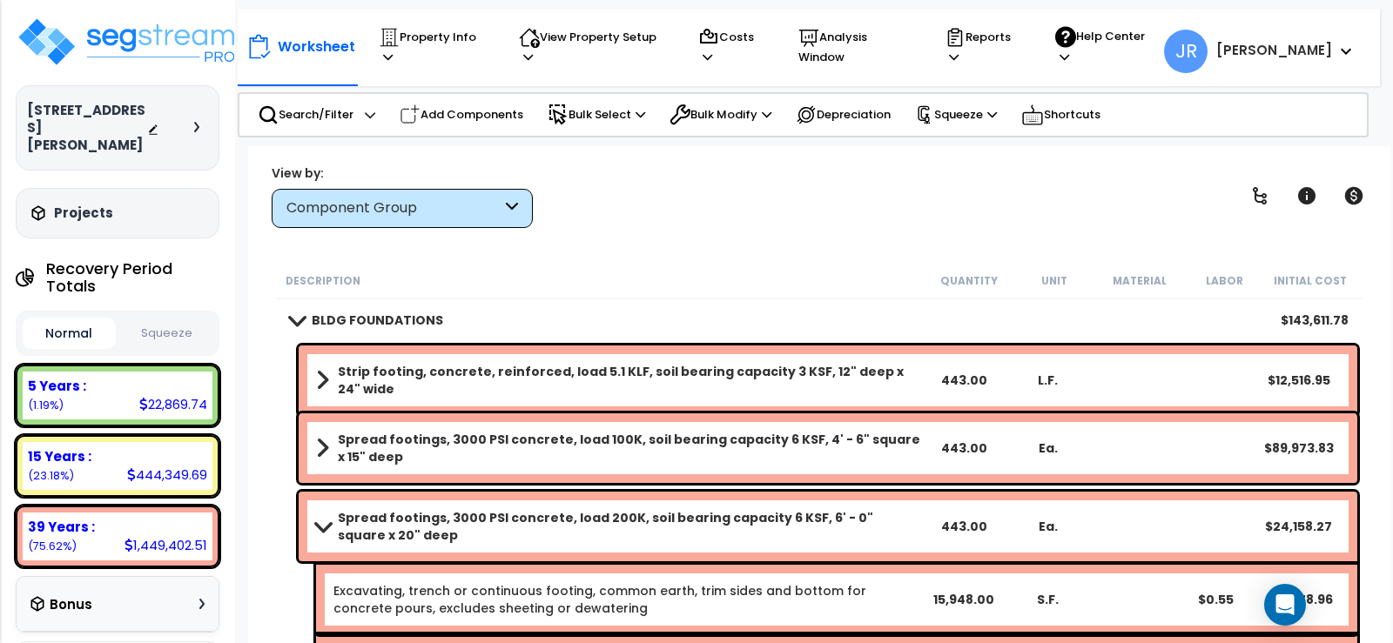
click at [329, 525] on span at bounding box center [323, 526] width 24 height 13
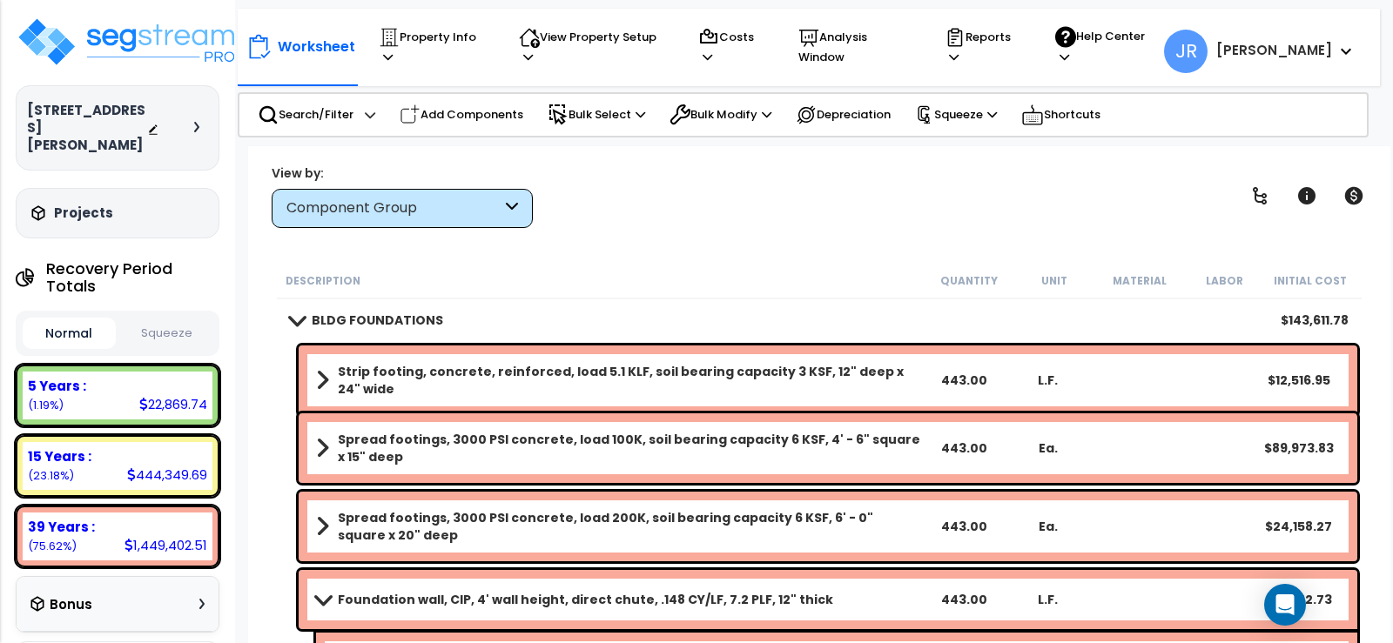
click at [320, 598] on span at bounding box center [323, 599] width 24 height 13
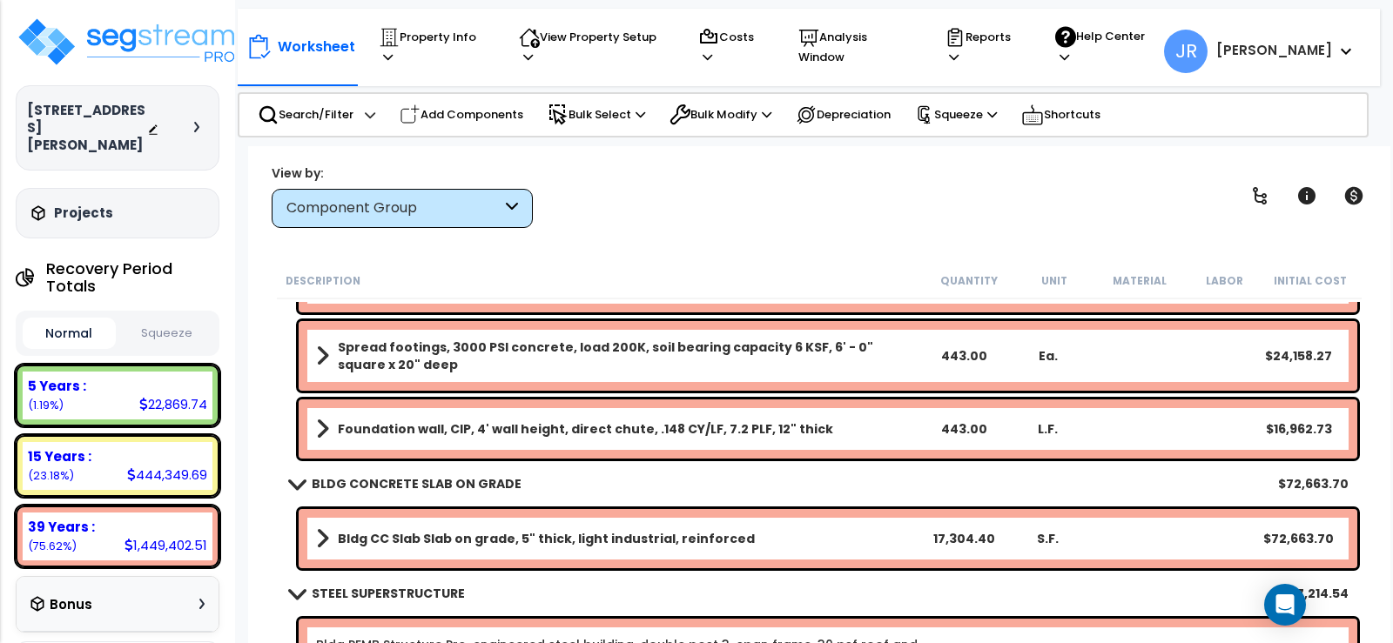
scroll to position [209, 0]
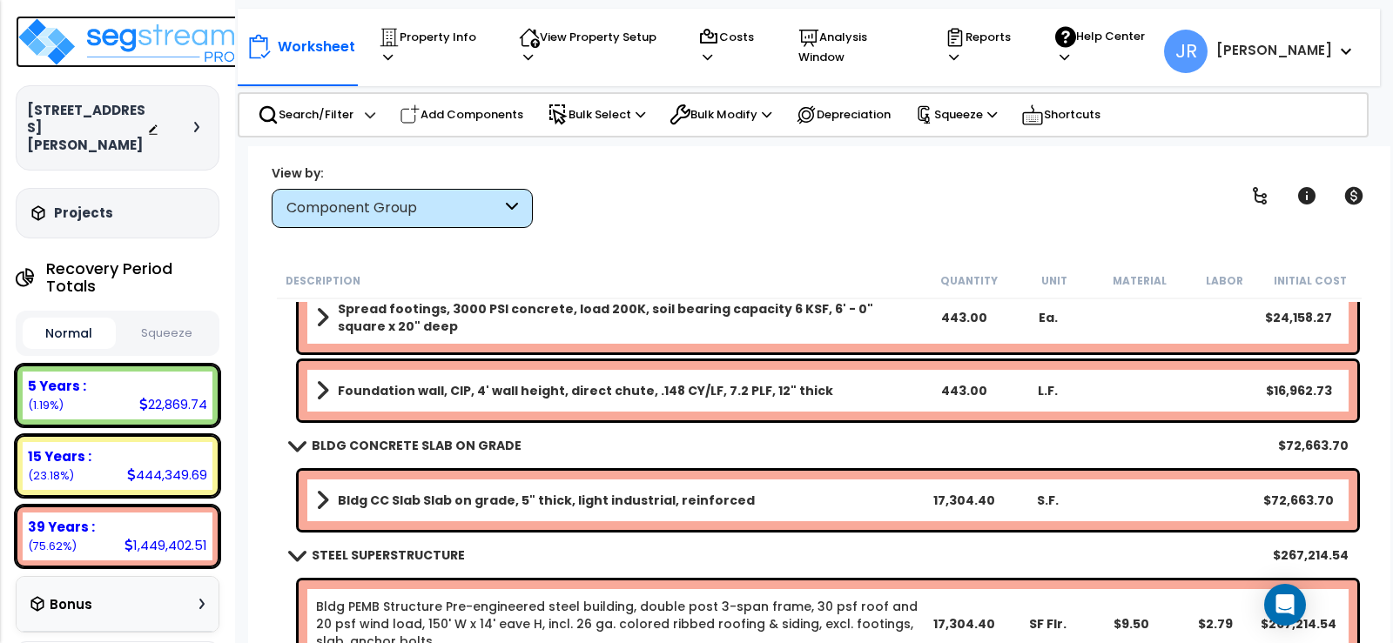
click at [184, 36] on img at bounding box center [129, 42] width 226 height 52
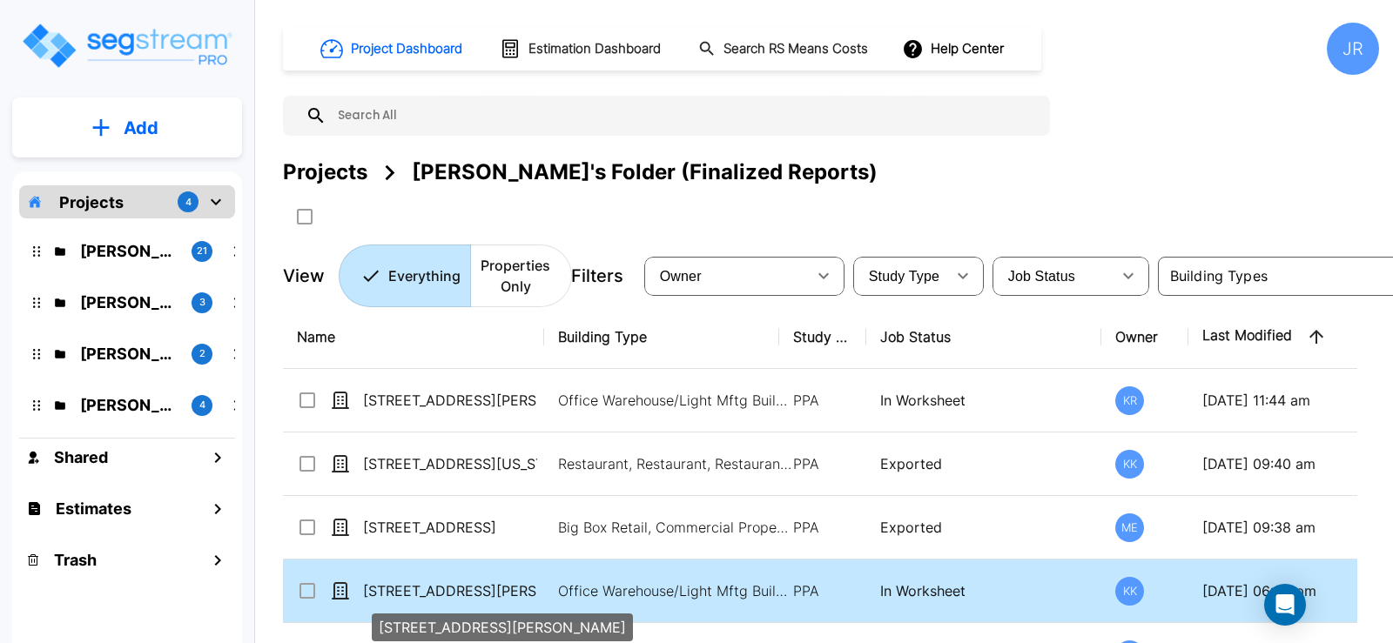
click at [442, 588] on p "[STREET_ADDRESS][PERSON_NAME]" at bounding box center [450, 591] width 174 height 21
checkbox input "true"
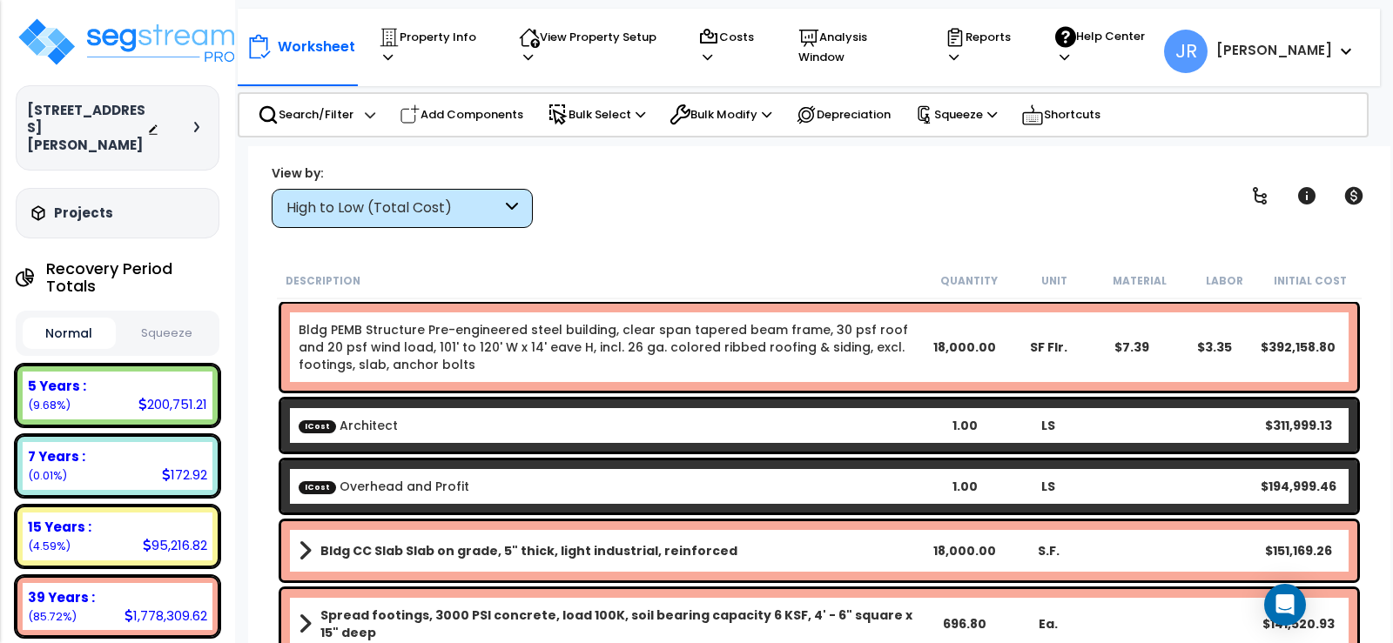
click at [511, 213] on icon at bounding box center [512, 208] width 12 height 20
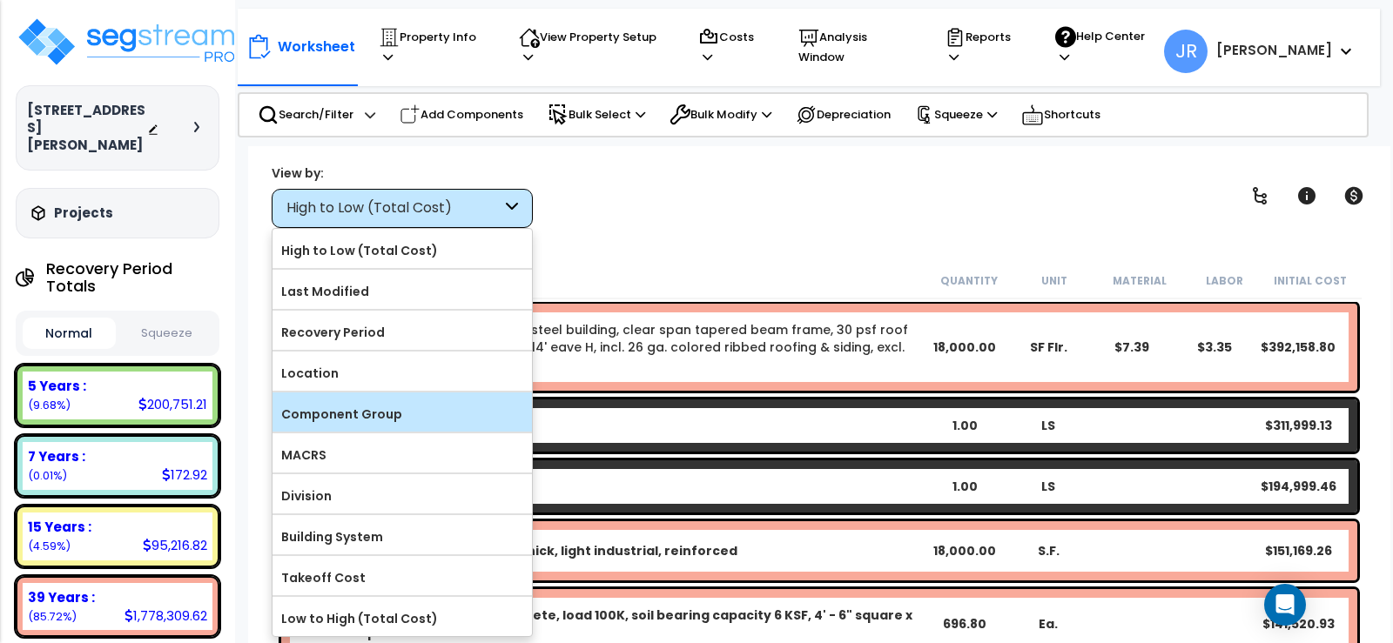
click at [447, 401] on label "Component Group" at bounding box center [401, 414] width 259 height 26
click at [0, 0] on input "Component Group" at bounding box center [0, 0] width 0 height 0
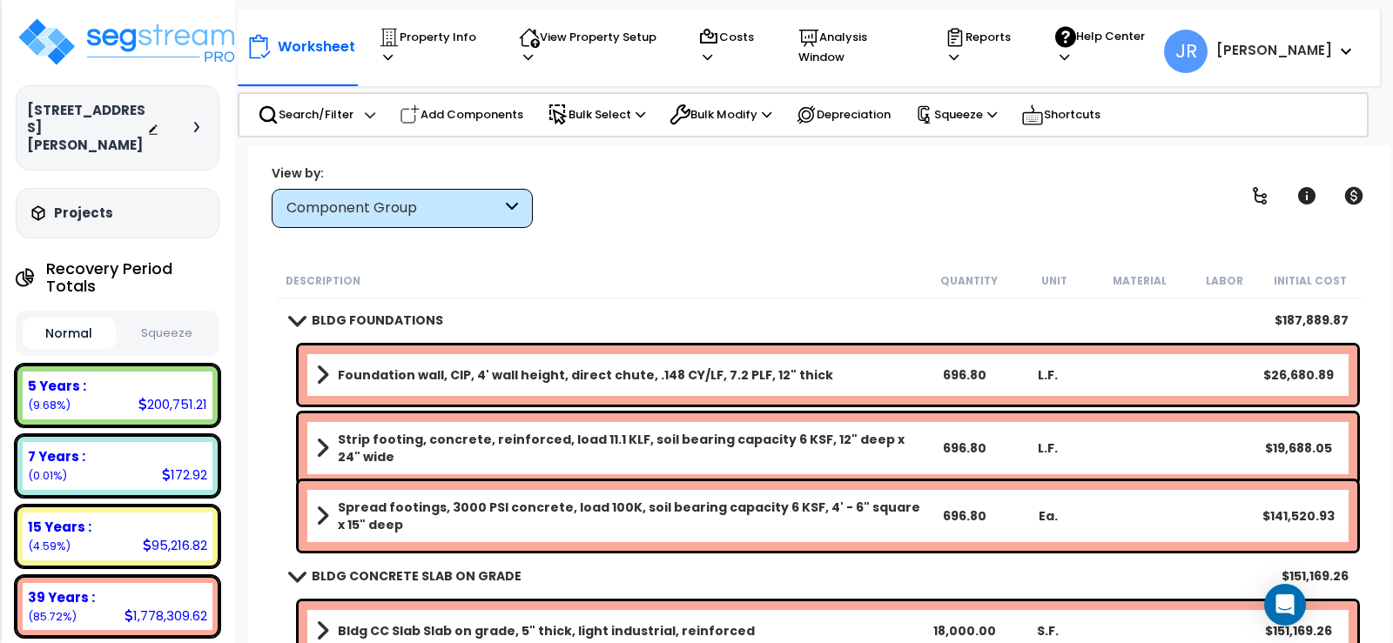
scroll to position [77, 0]
click at [576, 577] on div "BLDG CONCRETE SLAB ON GRADE $151,169.26" at bounding box center [819, 576] width 1076 height 42
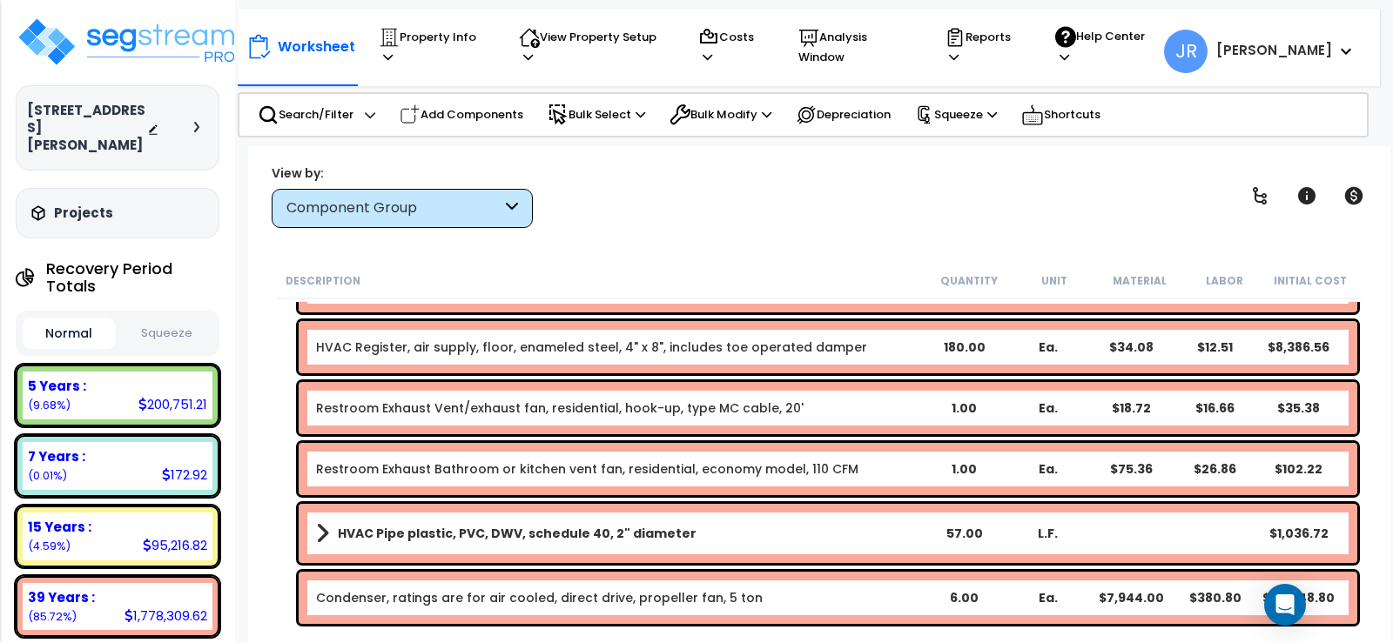
scroll to position [5676, 0]
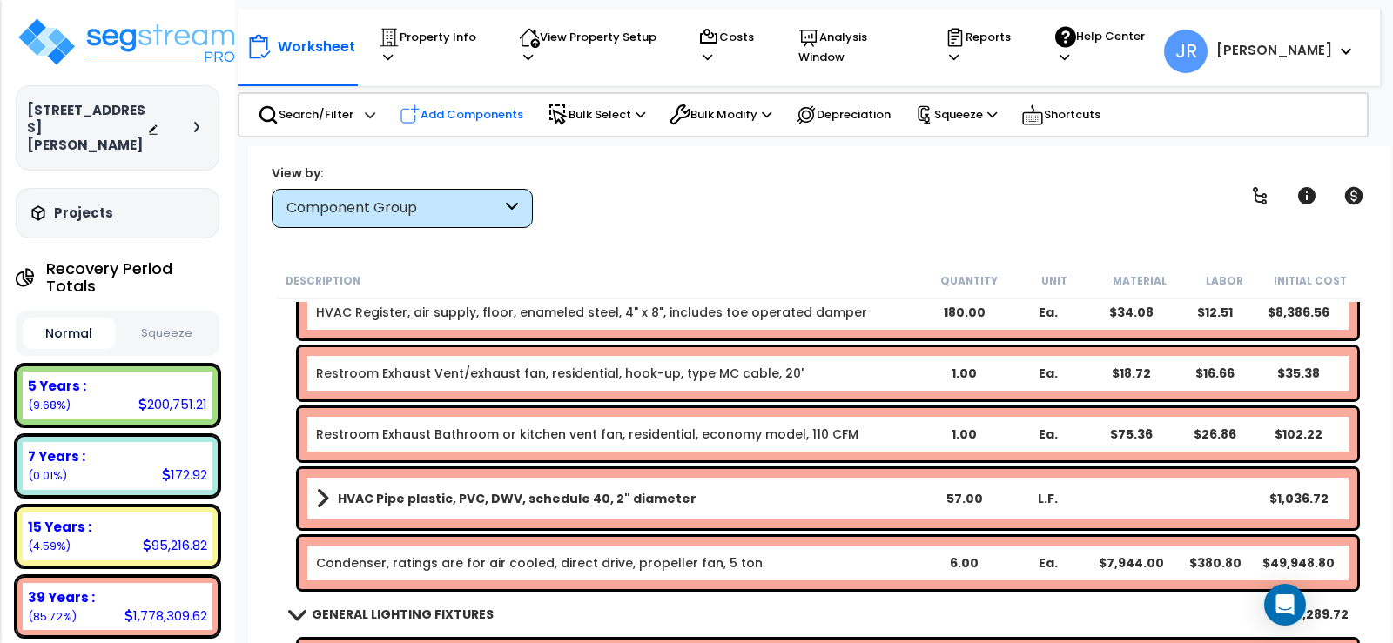
click at [494, 110] on p "Add Components" at bounding box center [462, 114] width 124 height 21
select select
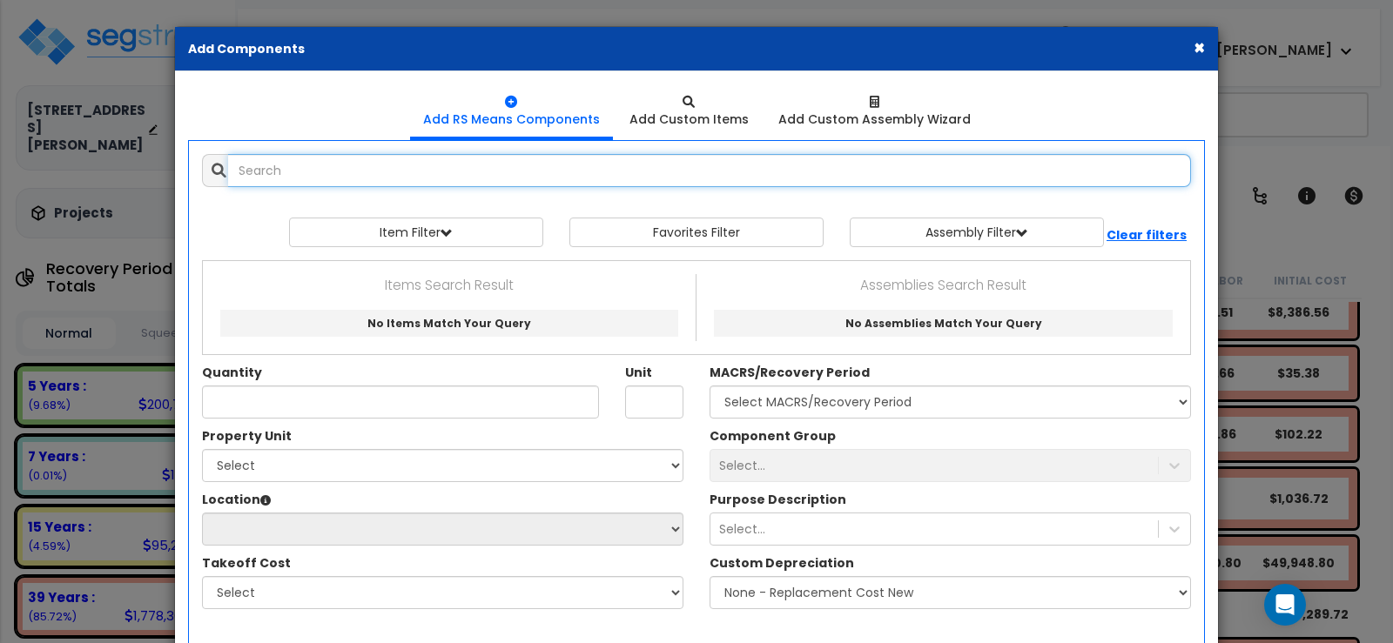
click at [463, 174] on input "text" at bounding box center [709, 170] width 963 height 33
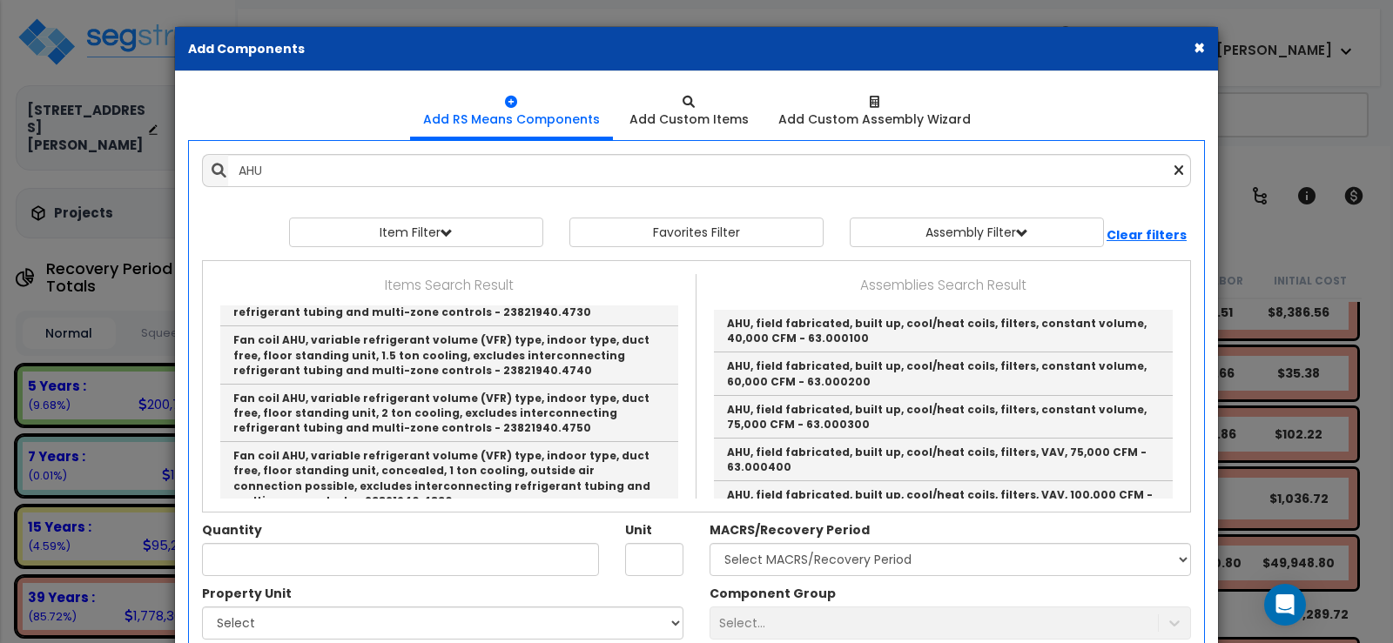
scroll to position [2724, 0]
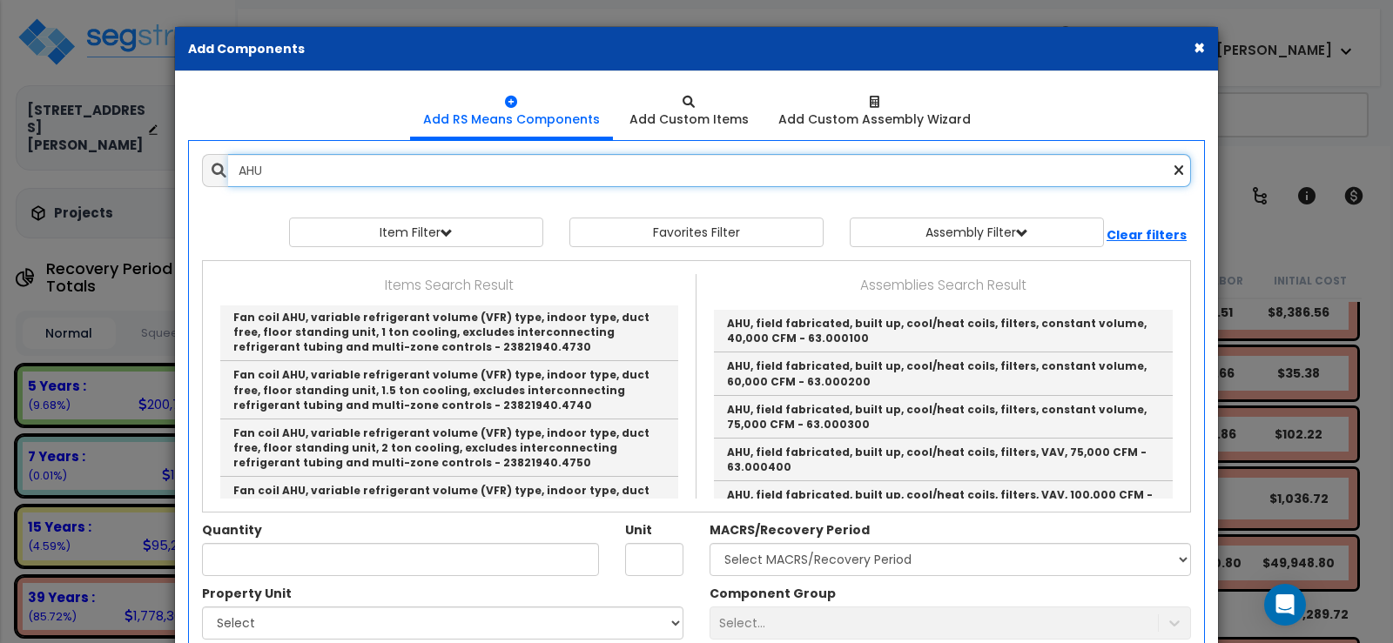
click at [292, 172] on input "AHU" at bounding box center [709, 170] width 963 height 33
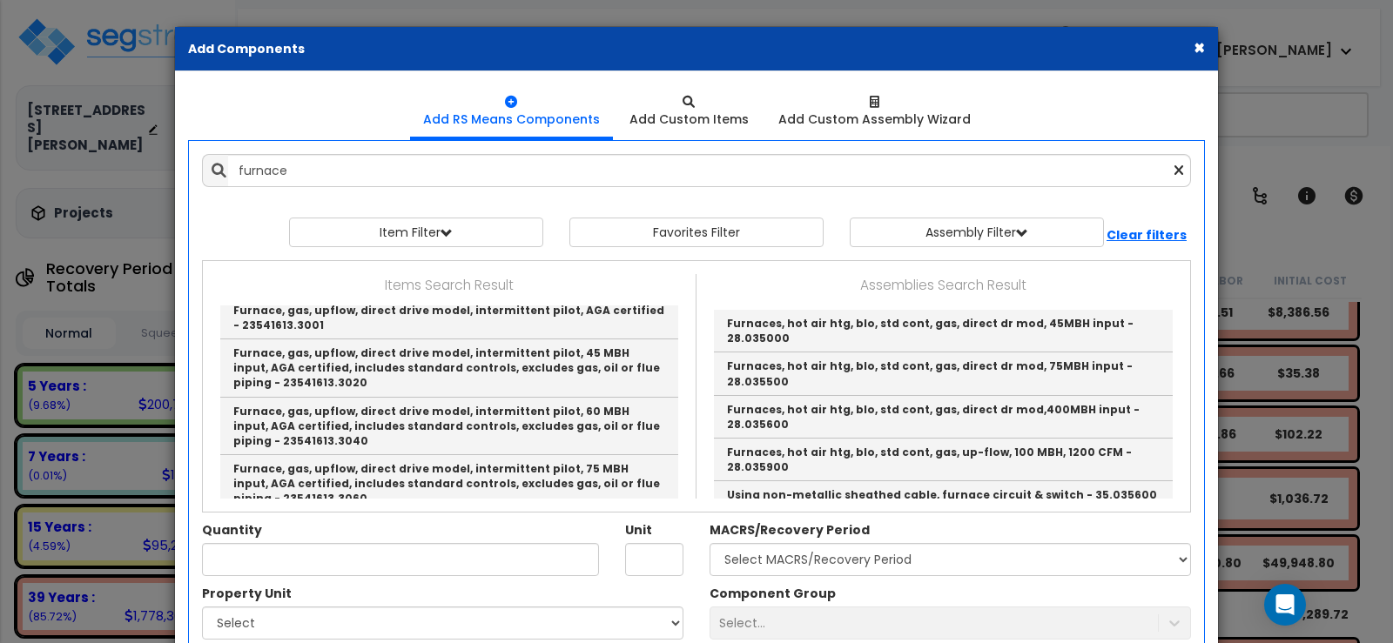
scroll to position [488, 0]
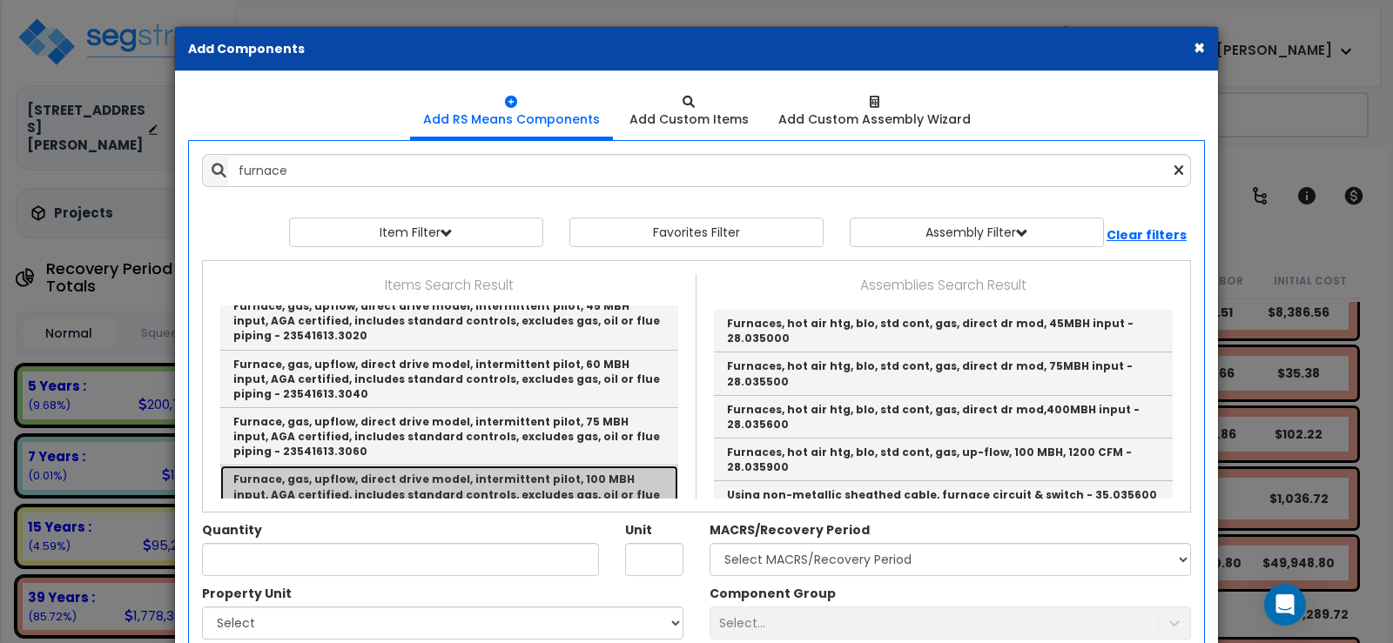
click at [528, 488] on link "Furnace, gas, upflow, direct drive model, intermittent pilot, 100 MBH input, AG…" at bounding box center [449, 494] width 458 height 57
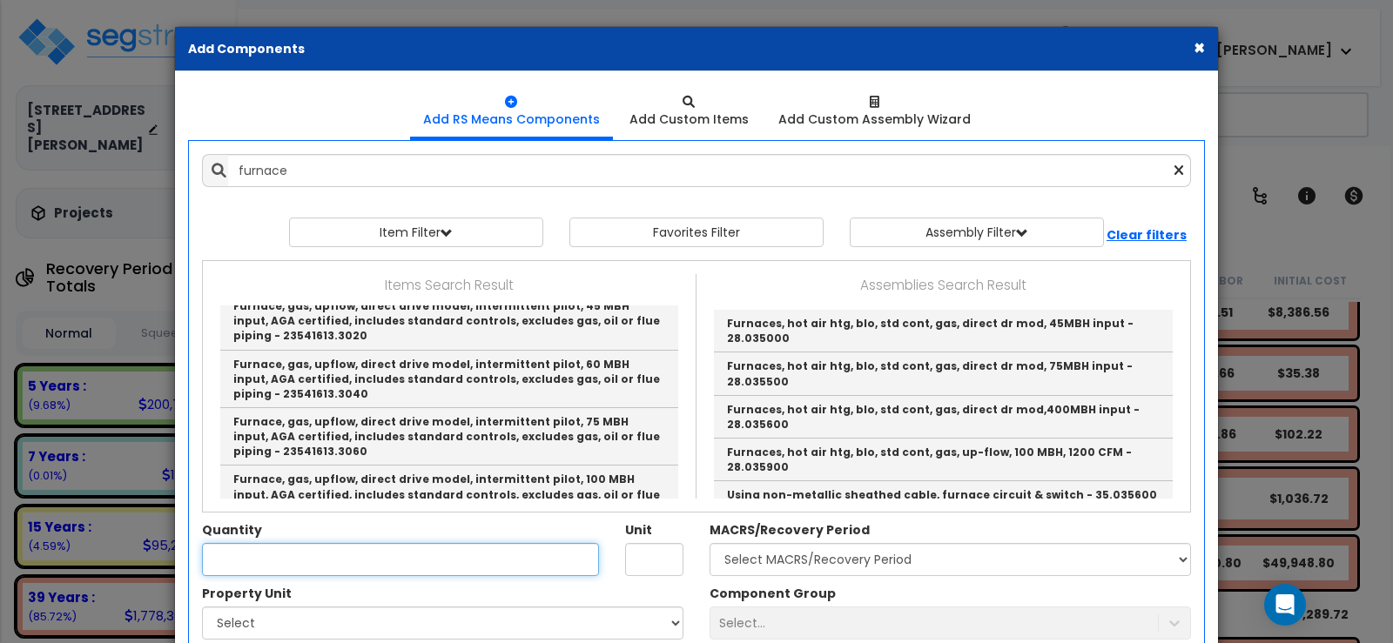
type input "Furnace, gas, upflow, direct drive model, intermittent pilot, 100 MBH input, AG…"
type input "Ea."
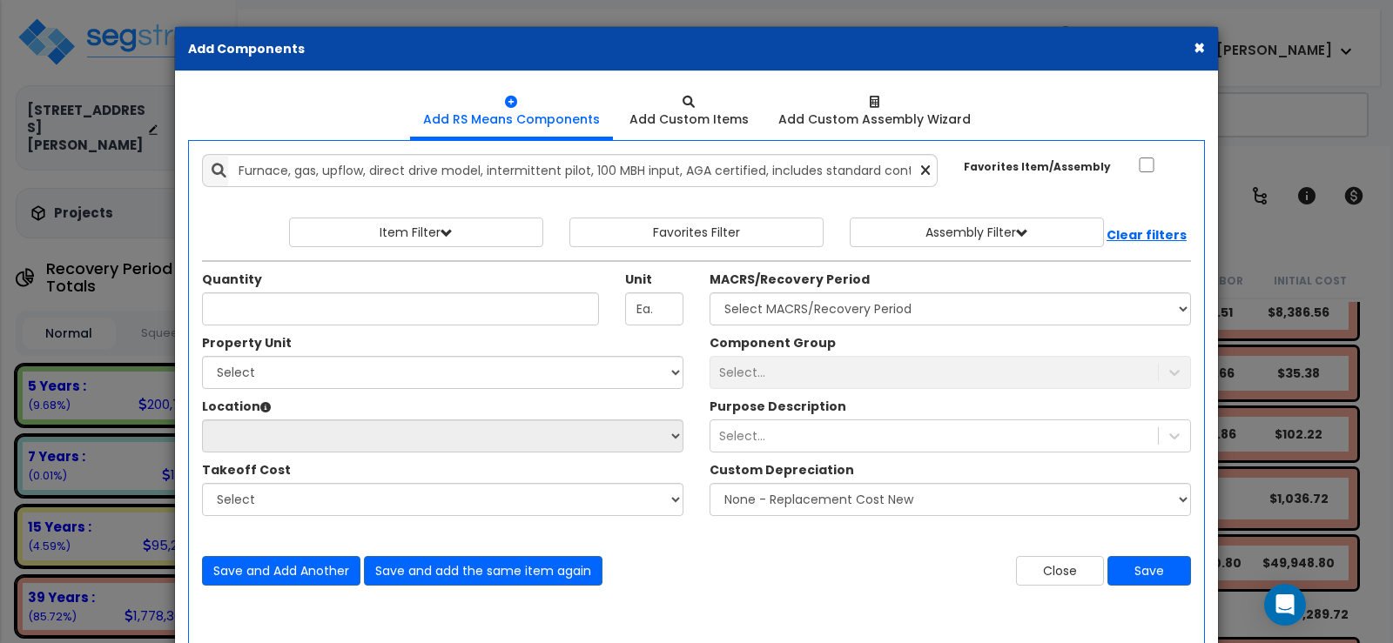
click at [530, 481] on div "Takeoff Cost" at bounding box center [442, 472] width 481 height 22
click at [385, 313] on input "Quantity" at bounding box center [400, 309] width 397 height 33
type input "6"
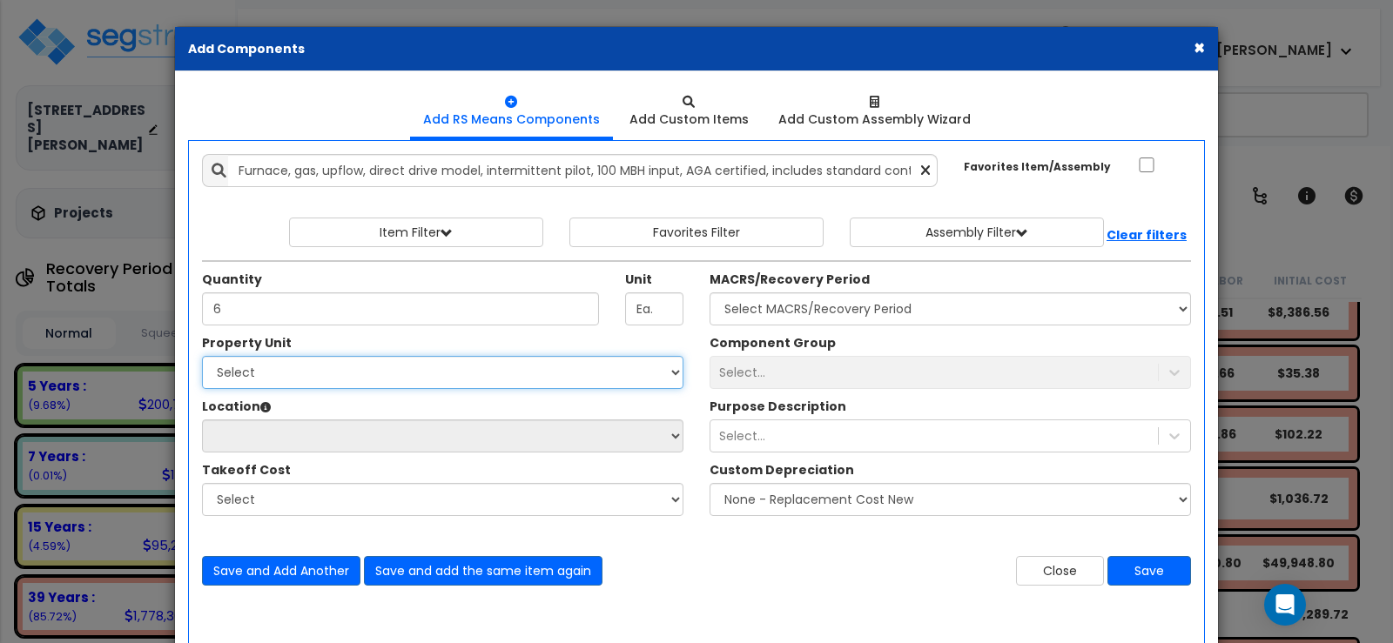
click at [373, 374] on select "Select 2255 Davis blvd Site Improvements" at bounding box center [442, 372] width 481 height 33
select select "166235"
click at [202, 356] on select "Select 2255 Davis blvd Site Improvements" at bounding box center [442, 372] width 481 height 33
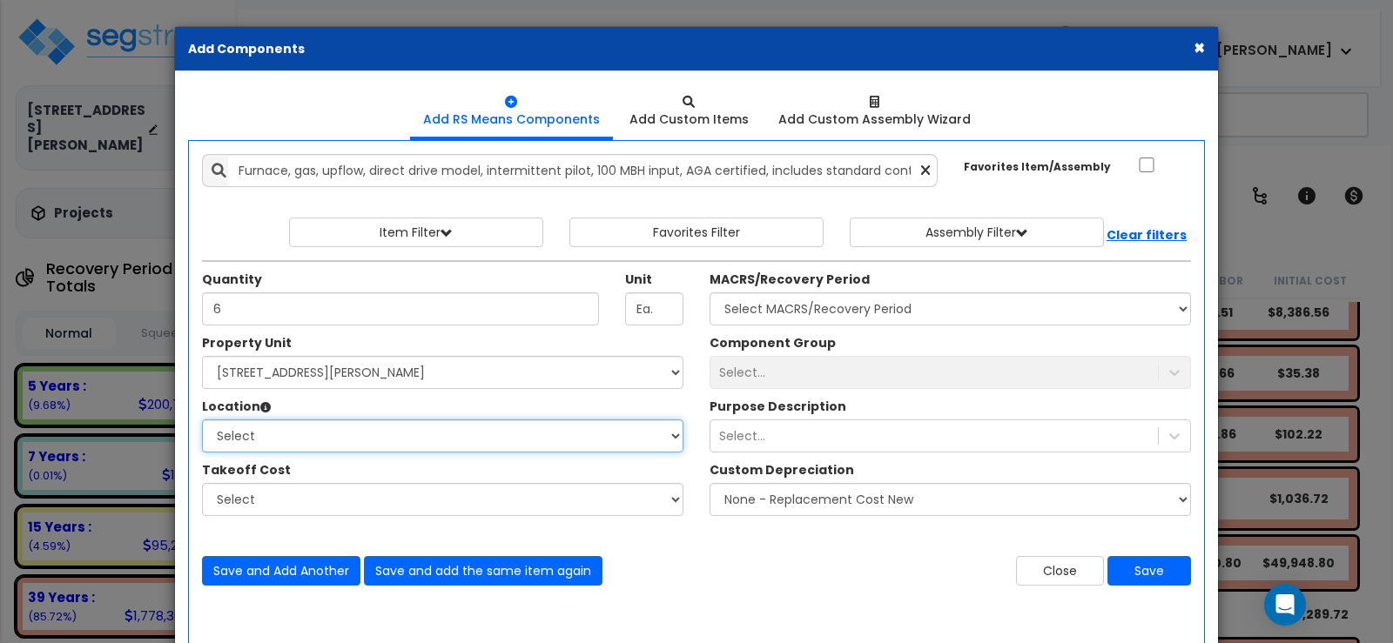
click at [353, 437] on select "Select Building Building Interior Common Areas Warehouse Add Additional Location" at bounding box center [442, 436] width 481 height 33
select select "6"
click at [202, 420] on select "Select Building Building Interior Common Areas Warehouse Add Additional Location" at bounding box center [442, 436] width 481 height 33
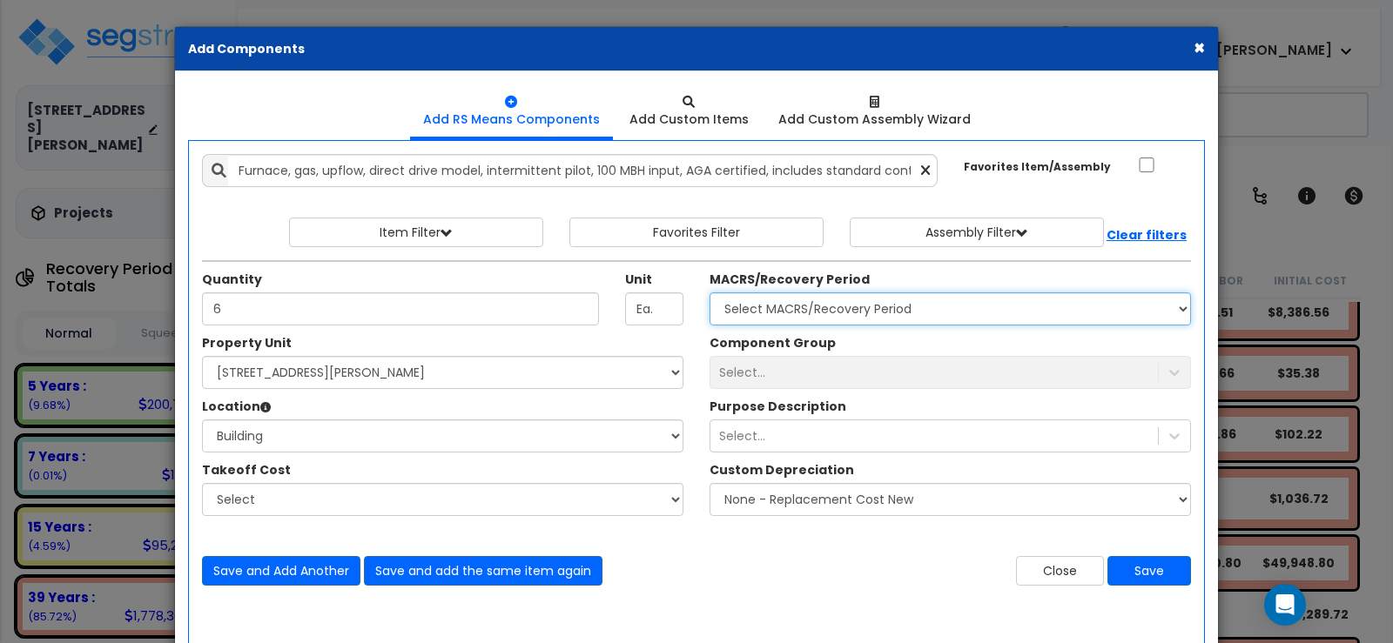
click at [766, 301] on select "Select MACRS/Recovery Period 5 Years - 57.0 - Distributive Trades & Services 5 …" at bounding box center [950, 309] width 481 height 33
select select "3669"
click at [710, 293] on select "Select MACRS/Recovery Period 5 Years - 57.0 - Distributive Trades & Services 5 …" at bounding box center [950, 309] width 481 height 33
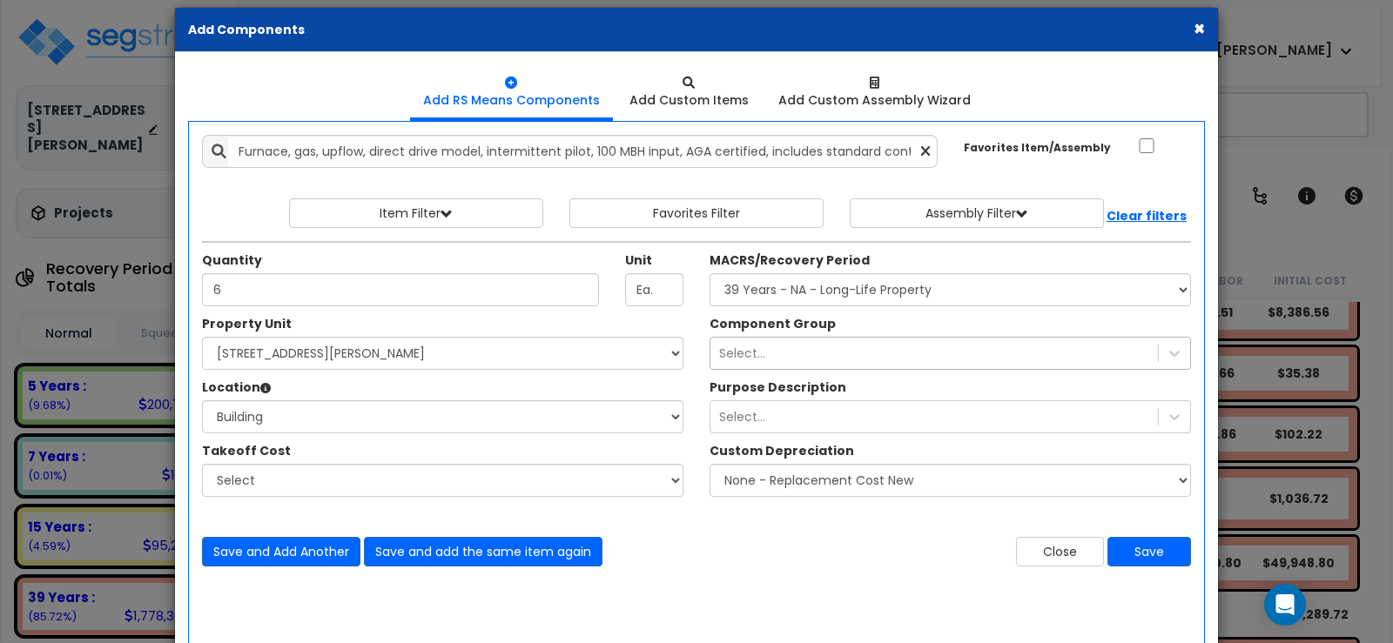
click at [751, 371] on div "Component Group Select... Purpose Description Select..." at bounding box center [950, 410] width 508 height 191
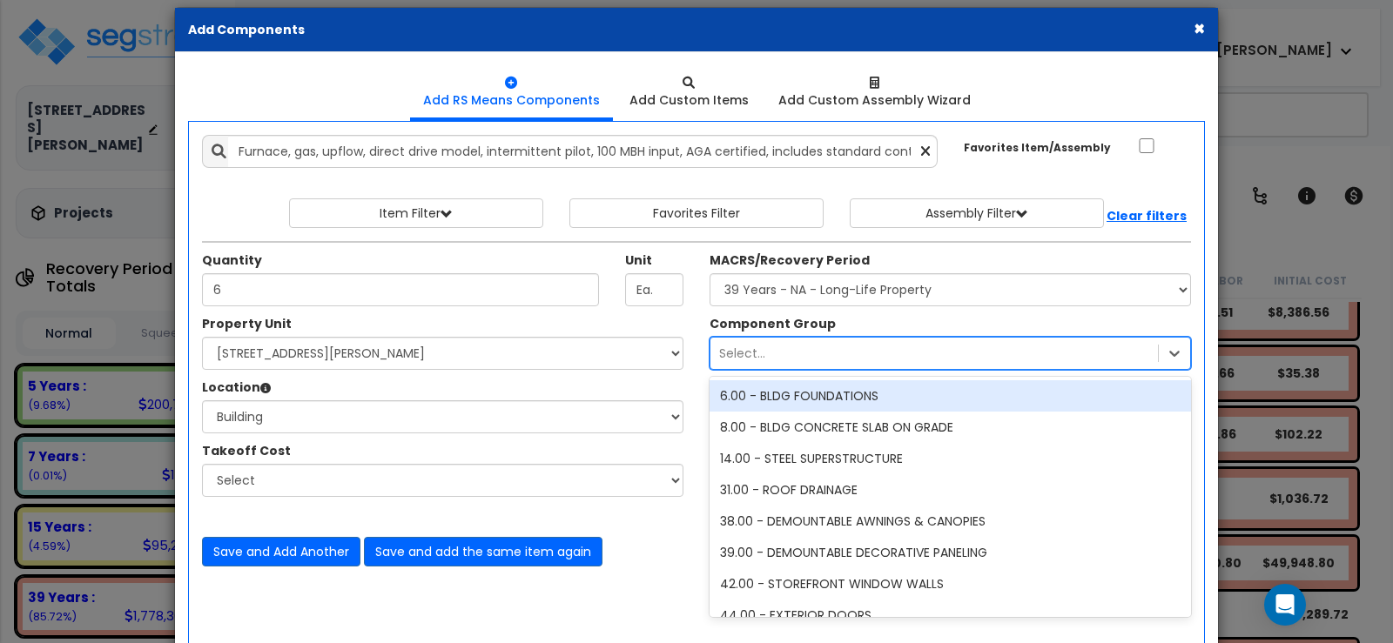
scroll to position [21, 0]
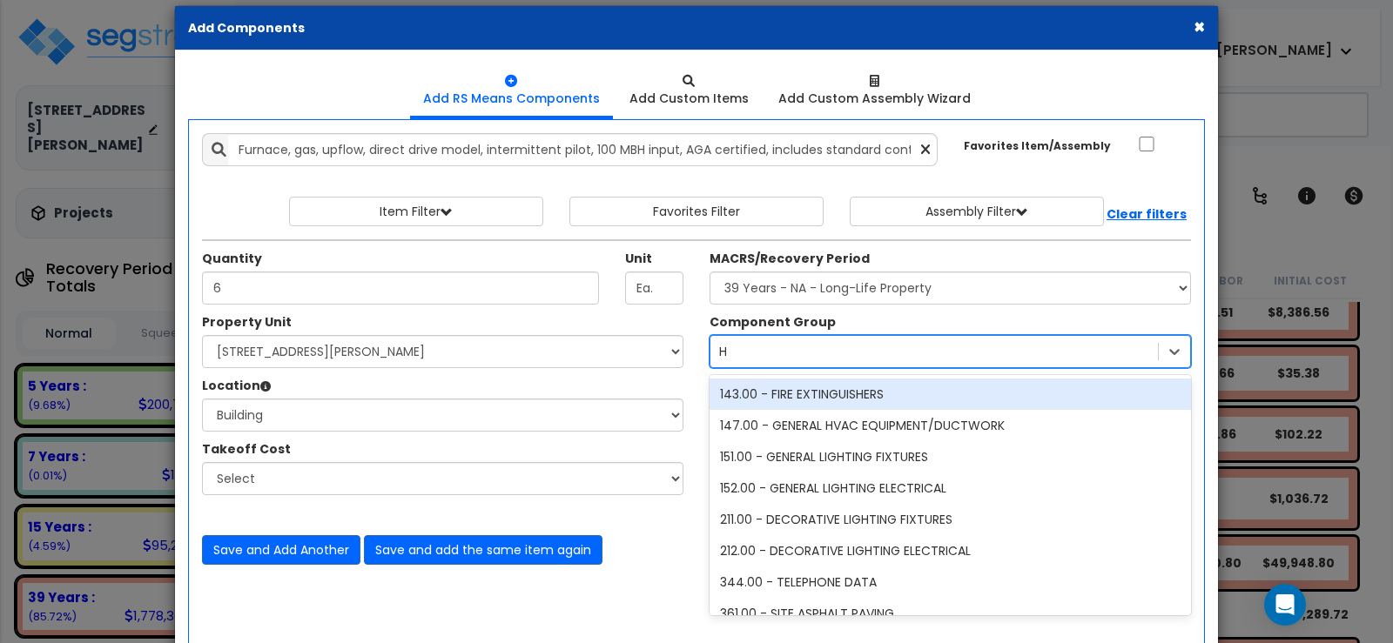
type input "HV"
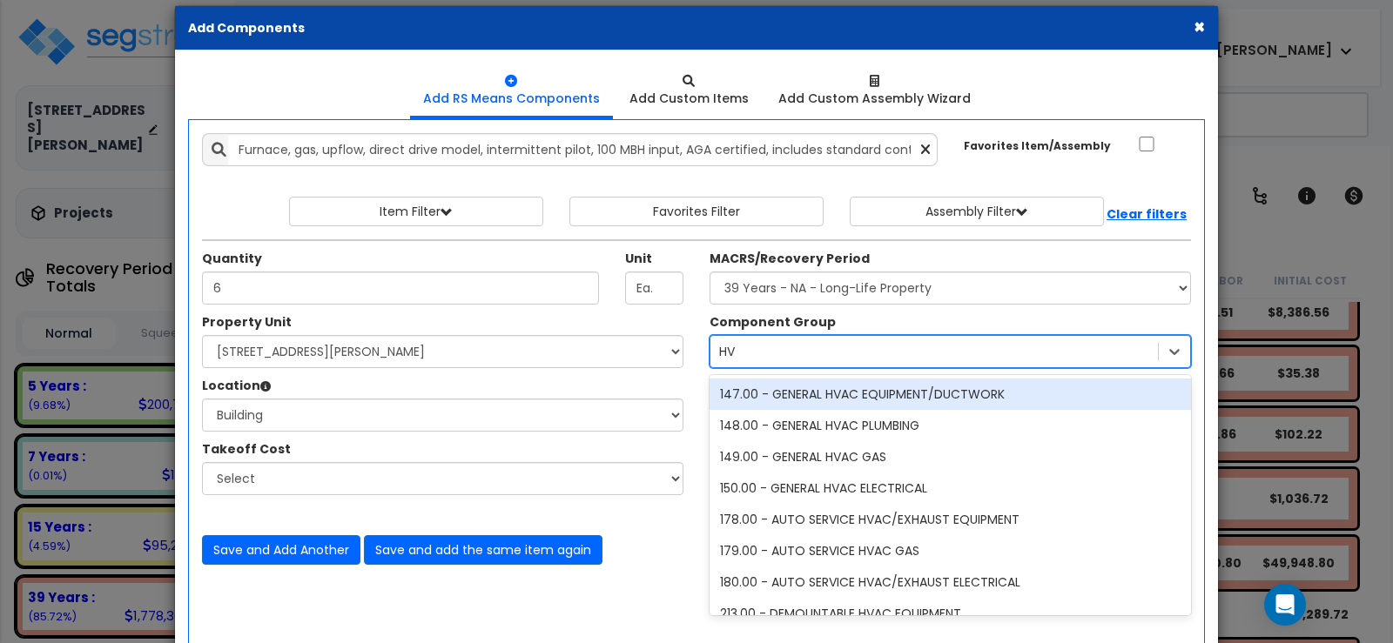
click at [844, 387] on div "147.00 - GENERAL HVAC EQUIPMENT/DUCTWORK" at bounding box center [950, 394] width 481 height 31
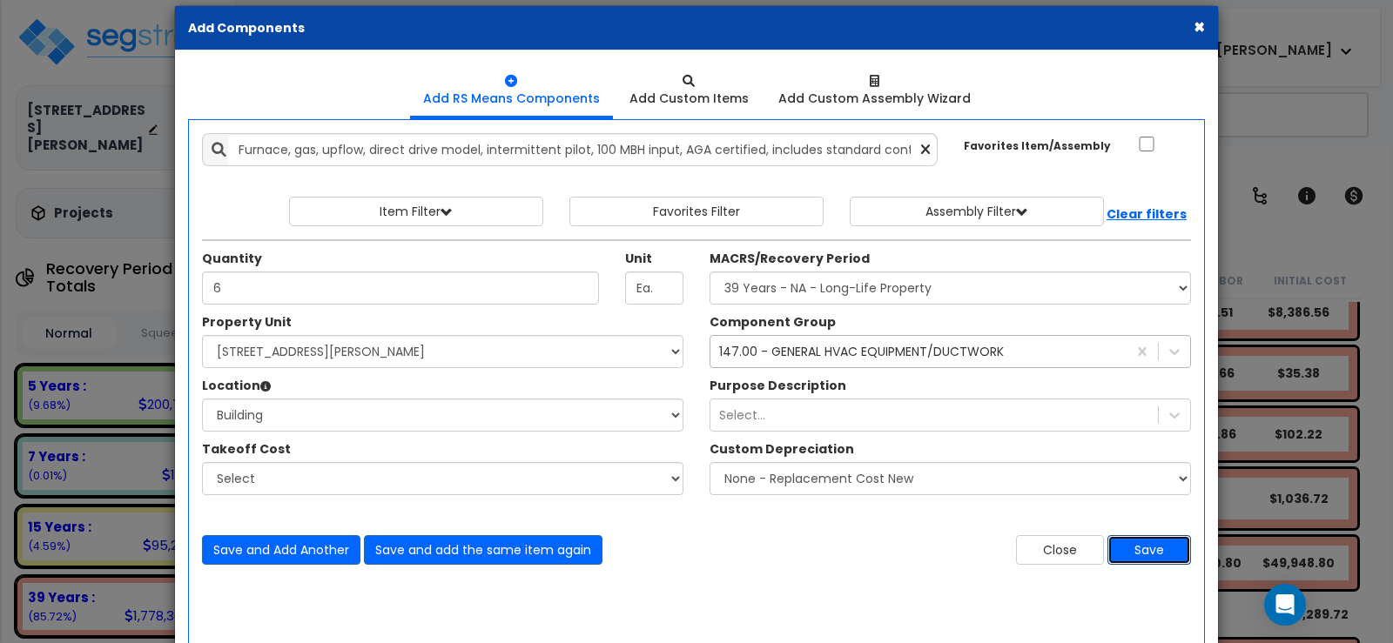
click at [1152, 547] on button "Save" at bounding box center [1149, 550] width 84 height 30
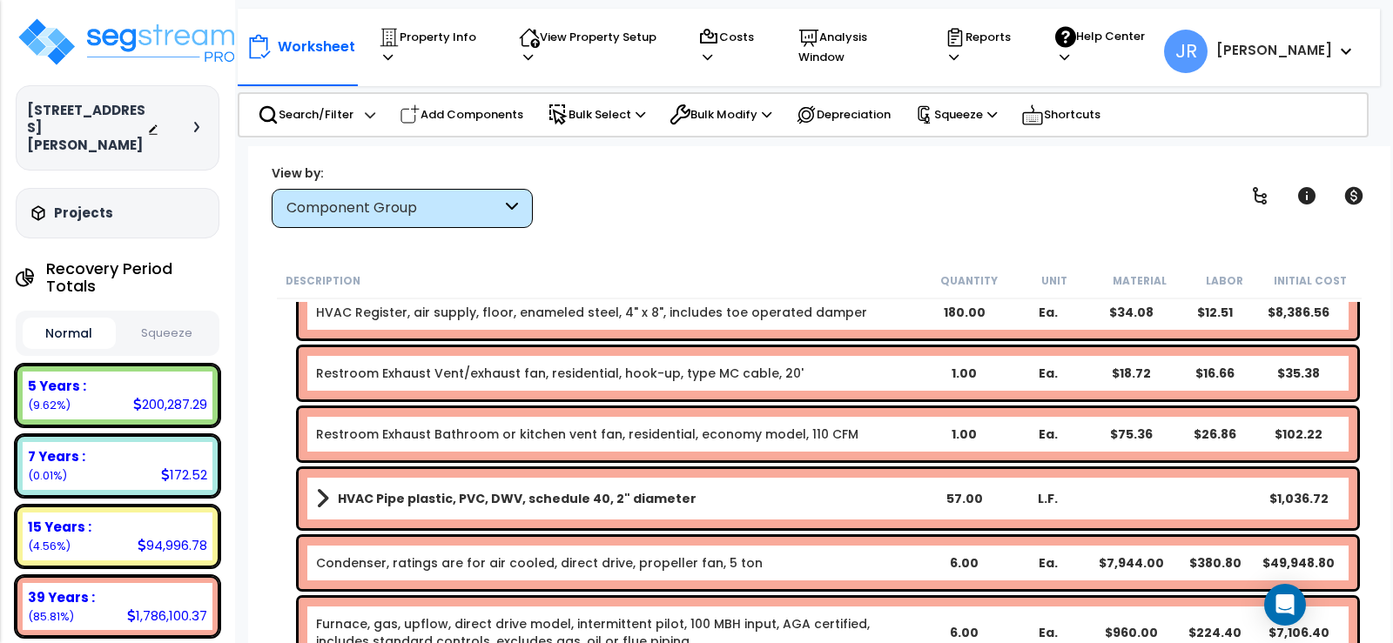
scroll to position [70, 0]
click at [272, 568] on div "Description Quantity Unit Material Labor Initial Cost HVAC Metal ductwork, fabr…" at bounding box center [819, 478] width 1107 height 431
click at [1380, 552] on div "Worksheet Property Info Property Setup Add Property Unit Template property Clon…" at bounding box center [819, 467] width 1142 height 643
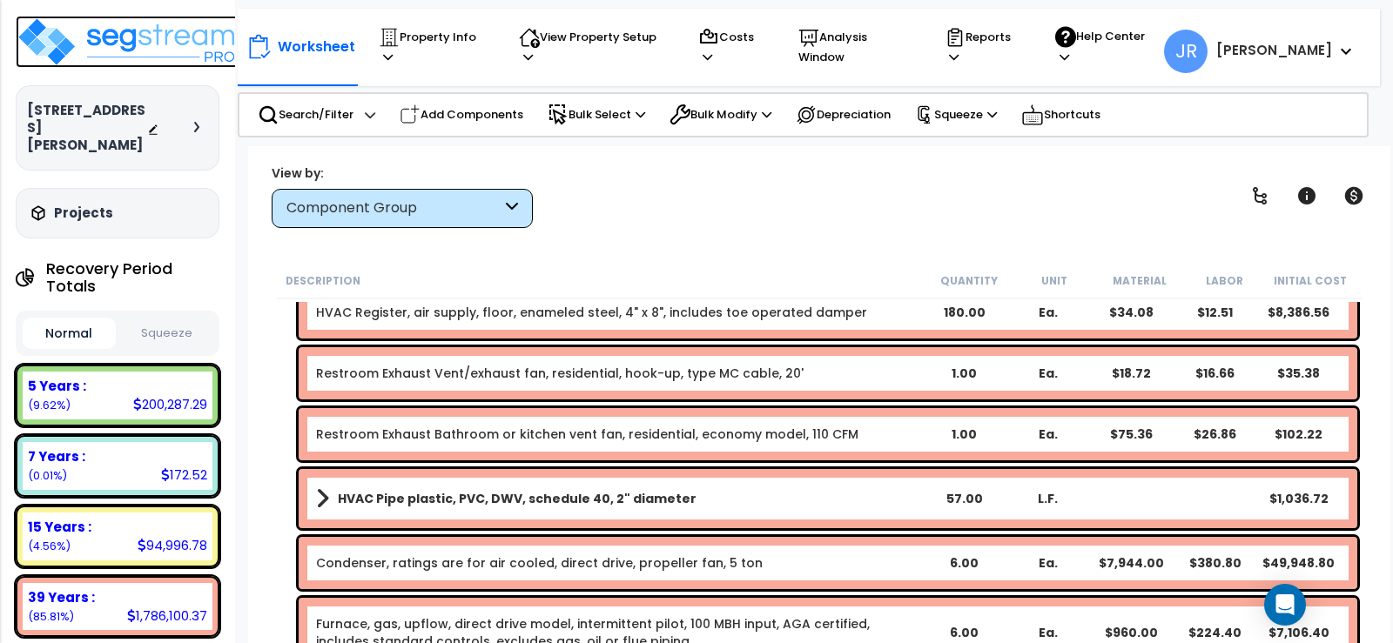
click at [178, 43] on img at bounding box center [129, 42] width 226 height 52
